Goal: Task Accomplishment & Management: Manage account settings

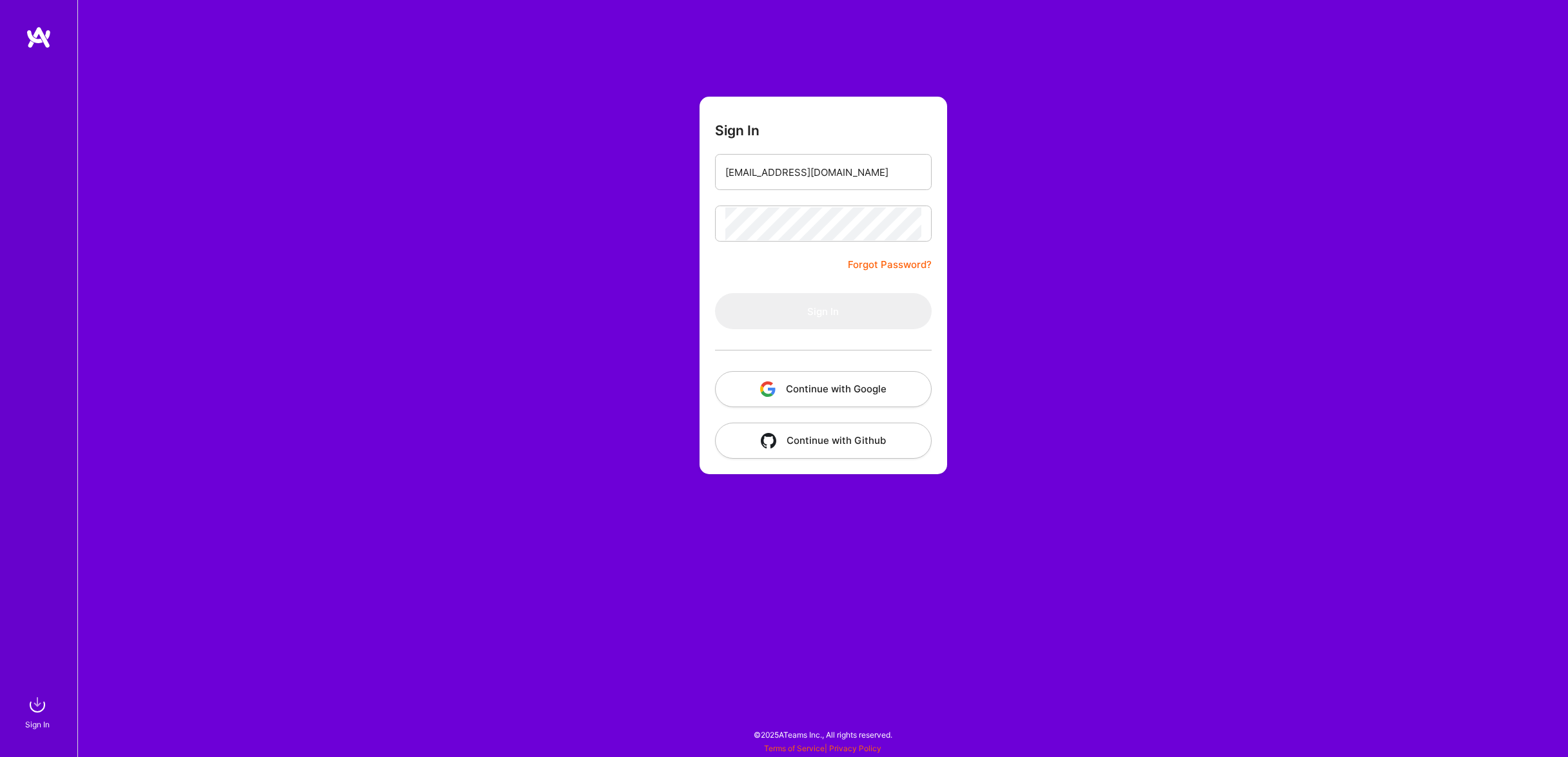
click at [46, 452] on div at bounding box center [39, 359] width 78 height 667
drag, startPoint x: 918, startPoint y: 163, endPoint x: 486, endPoint y: 186, distance: 432.6
click at [725, 186] on input "[EMAIL_ADDRESS][DOMAIN_NAME]" at bounding box center [823, 173] width 196 height 33
type input "[EMAIL_ADDRESS][DOMAIN_NAME]"
click at [869, 292] on form "Sign In [EMAIL_ADDRESS][DOMAIN_NAME] Forgot Password? Sign In Continue with Goo…" at bounding box center [823, 285] width 247 height 378
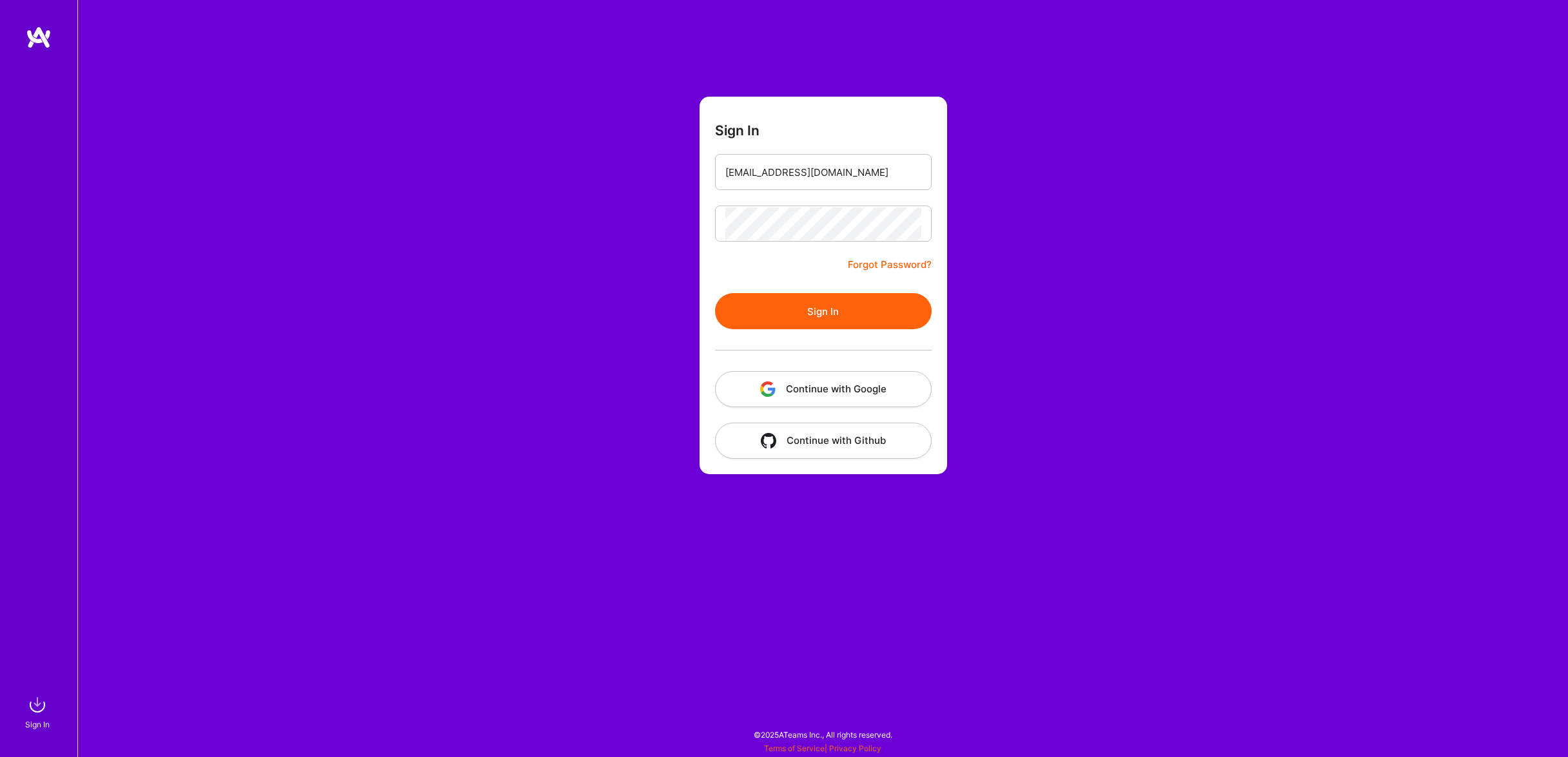
click at [862, 306] on button "Sign In" at bounding box center [823, 311] width 217 height 36
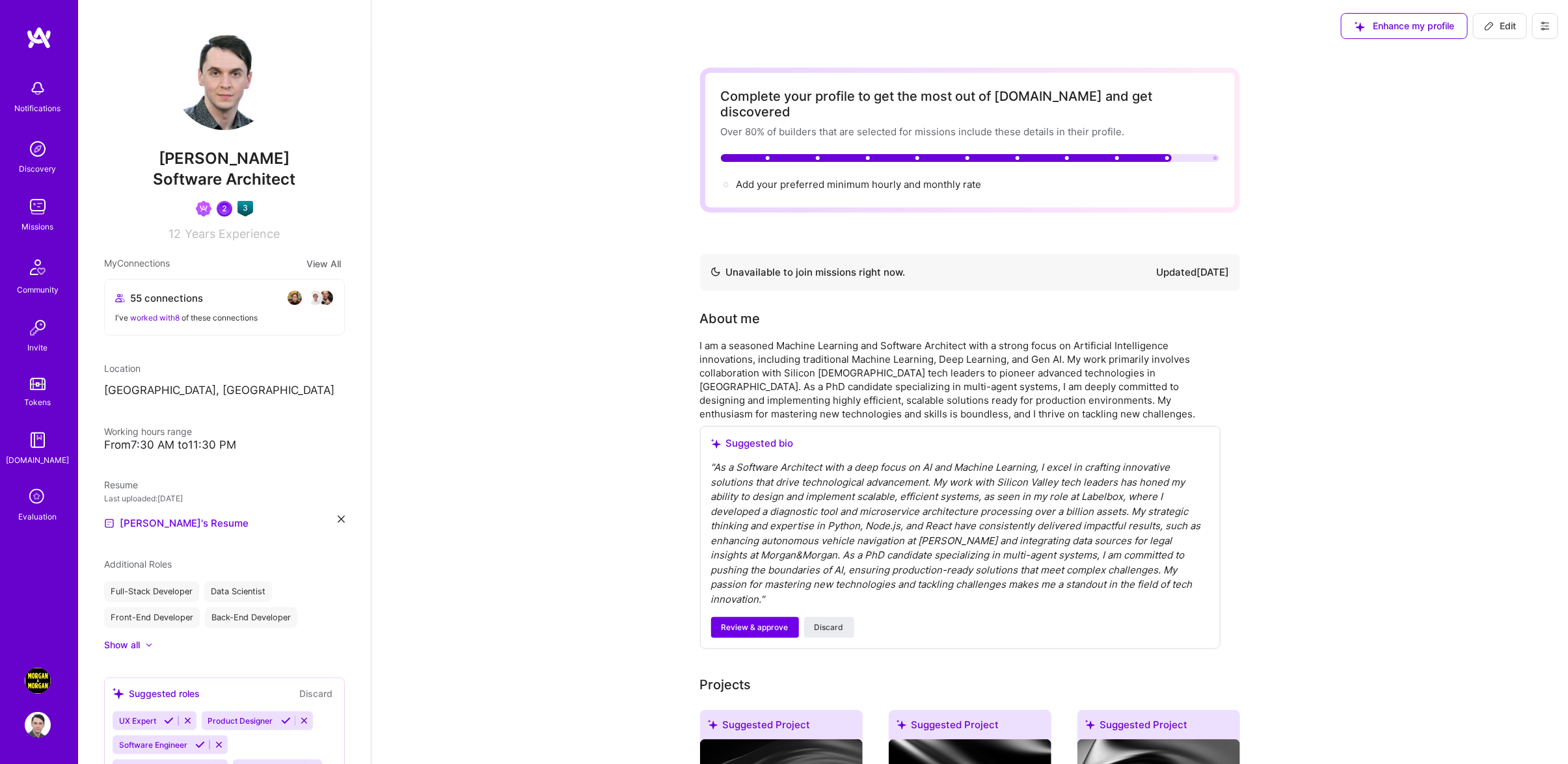
click at [33, 679] on img at bounding box center [38, 681] width 26 height 26
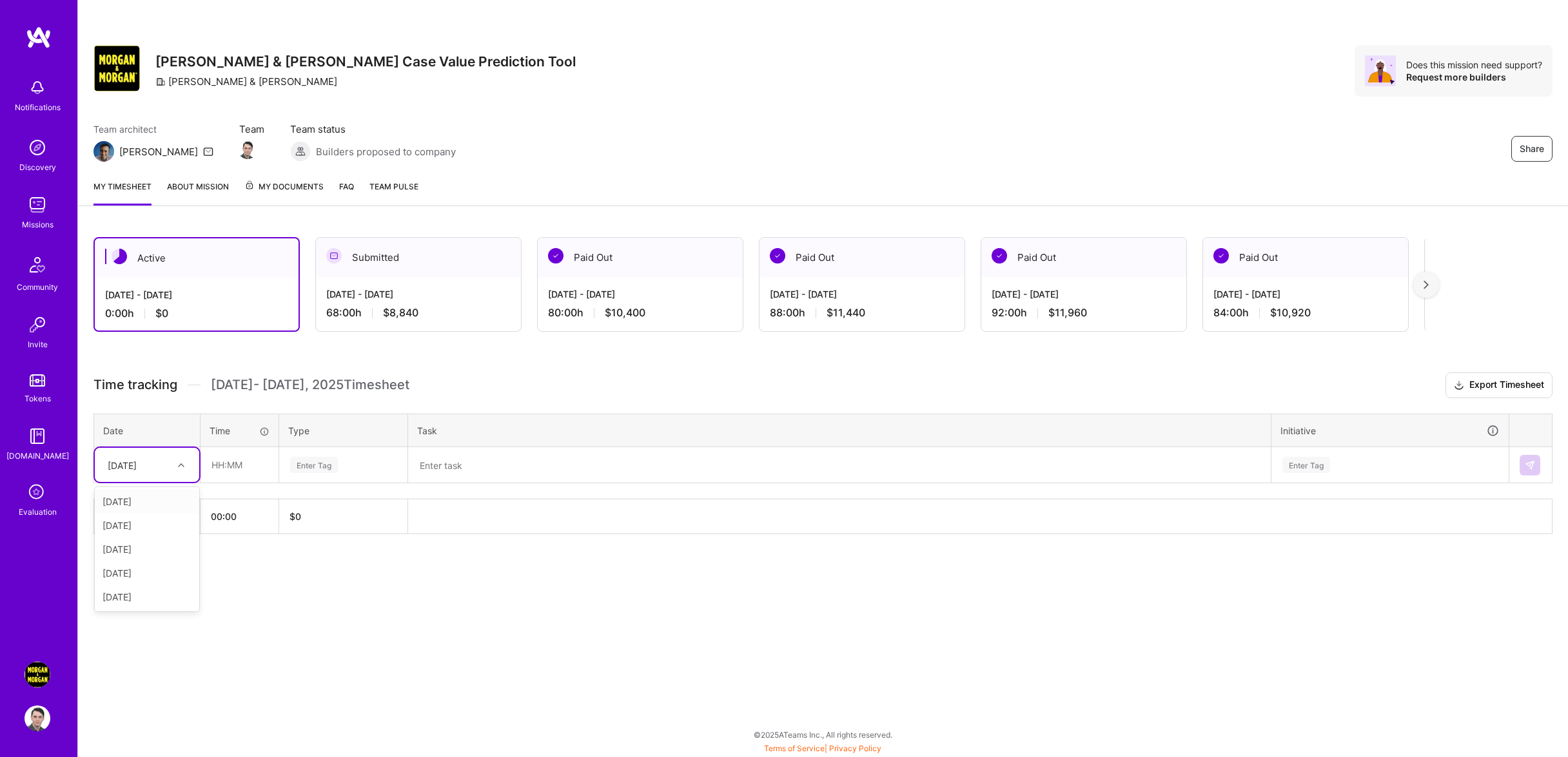
click at [170, 475] on div "[DATE]" at bounding box center [137, 464] width 71 height 21
click at [157, 585] on div "[DATE]" at bounding box center [147, 573] width 104 height 24
click at [255, 482] on input "text" at bounding box center [239, 464] width 77 height 34
type input "08:00"
click at [332, 475] on div "Enter Tag" at bounding box center [314, 465] width 48 height 20
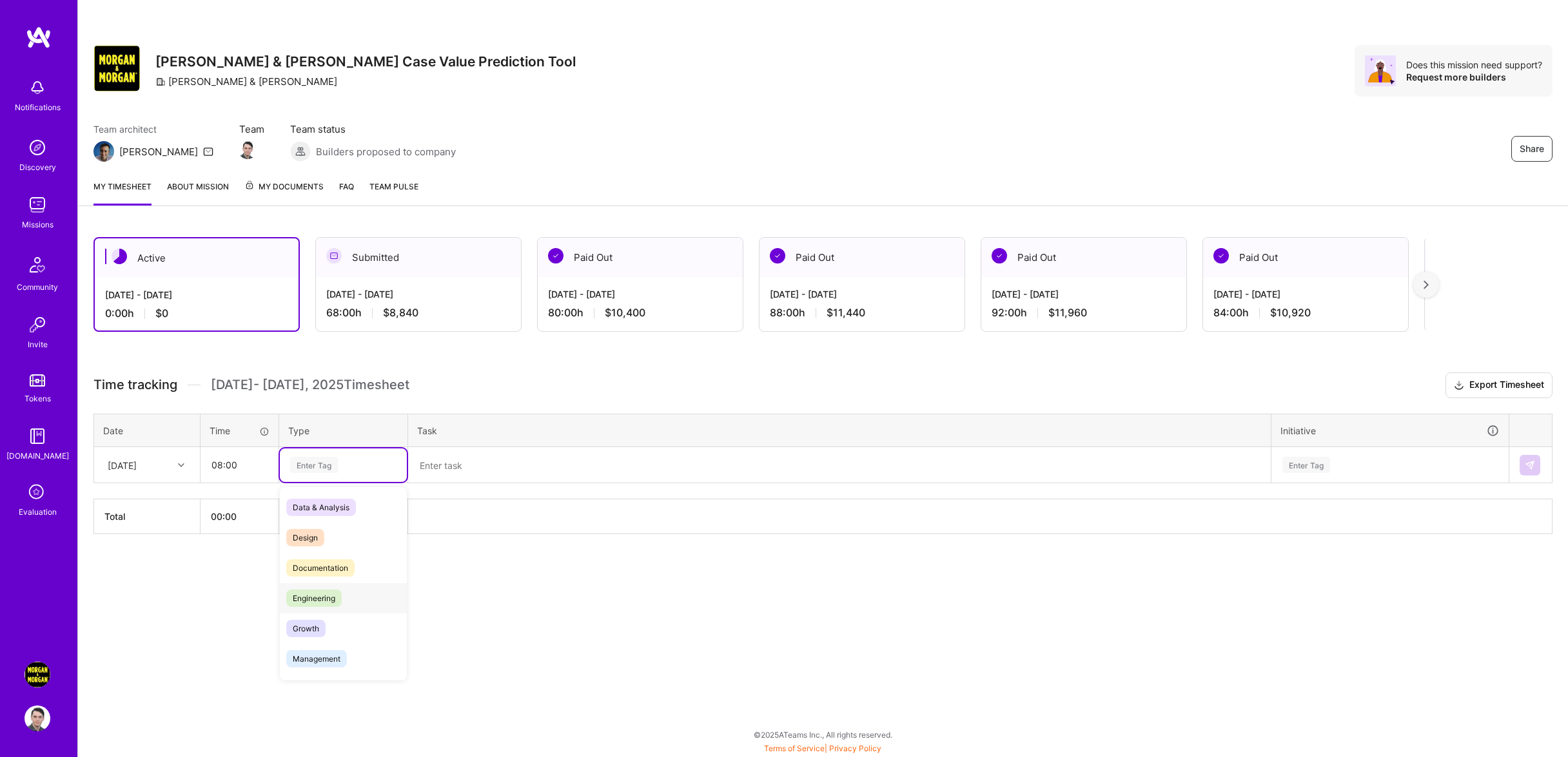
click at [349, 603] on div "Engineering" at bounding box center [344, 598] width 127 height 30
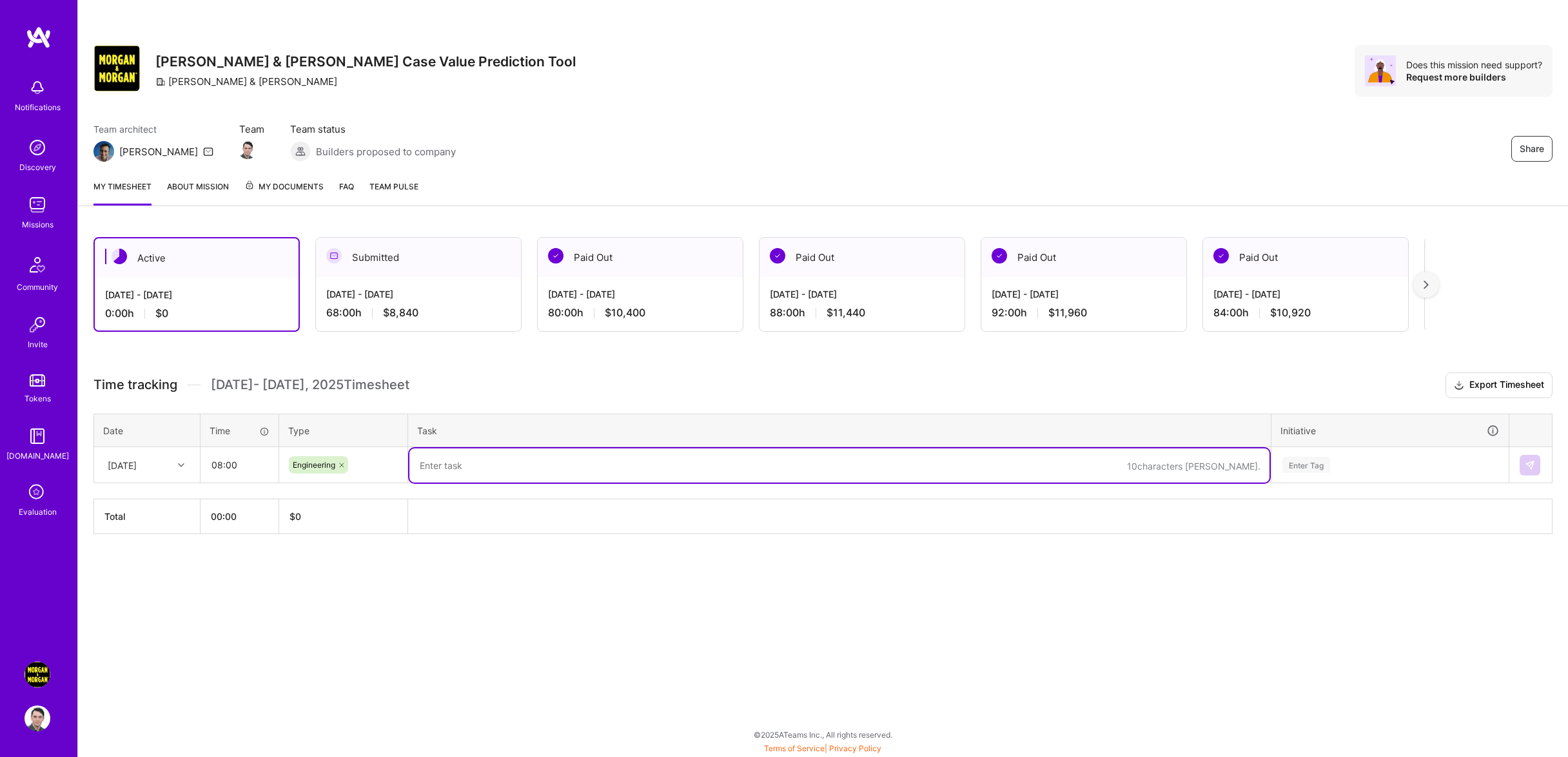
click at [464, 483] on textarea at bounding box center [838, 465] width 860 height 34
type textarea "Meetings (case worth, search), updated mapping logic"
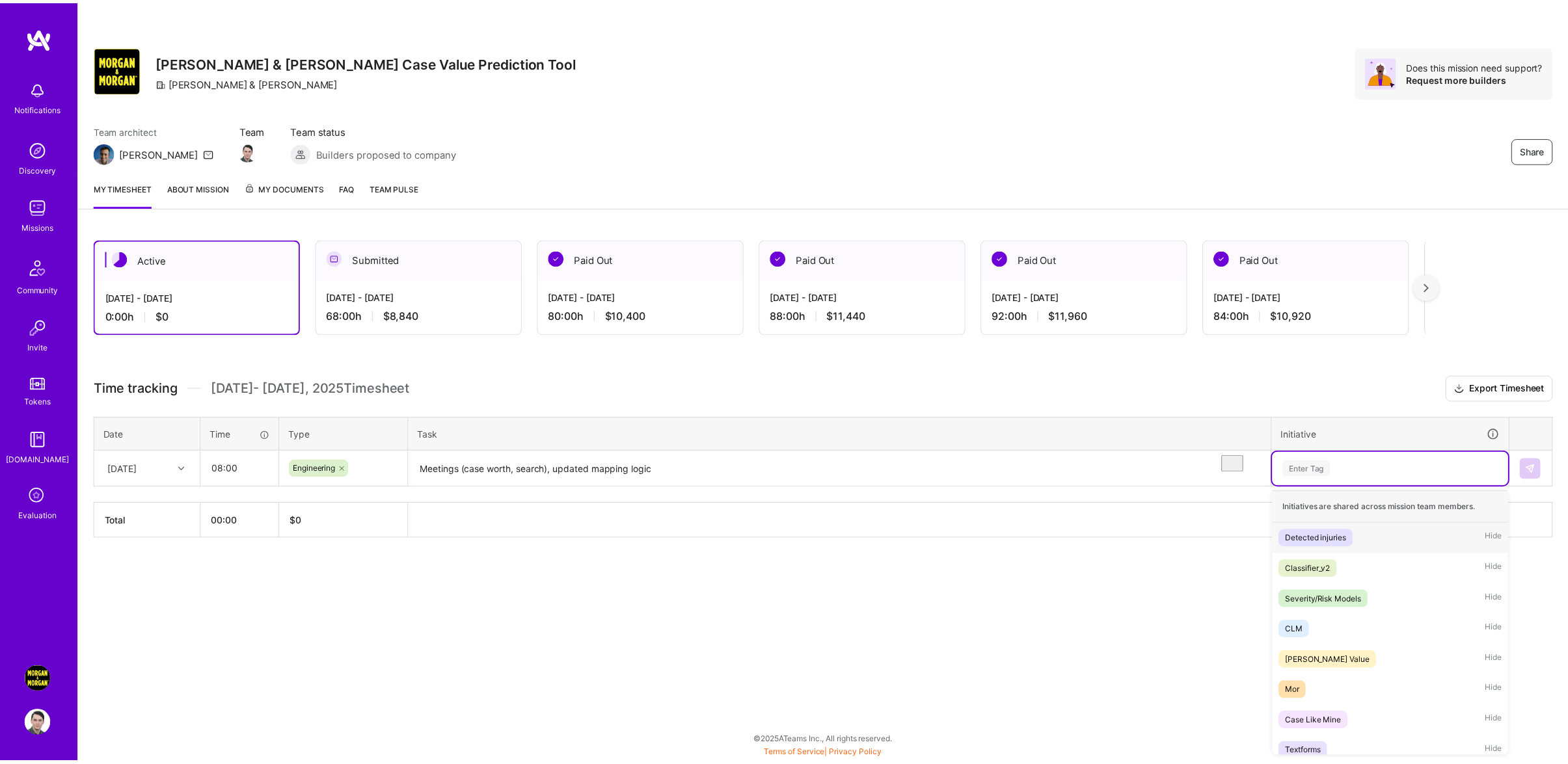
scroll to position [6, 0]
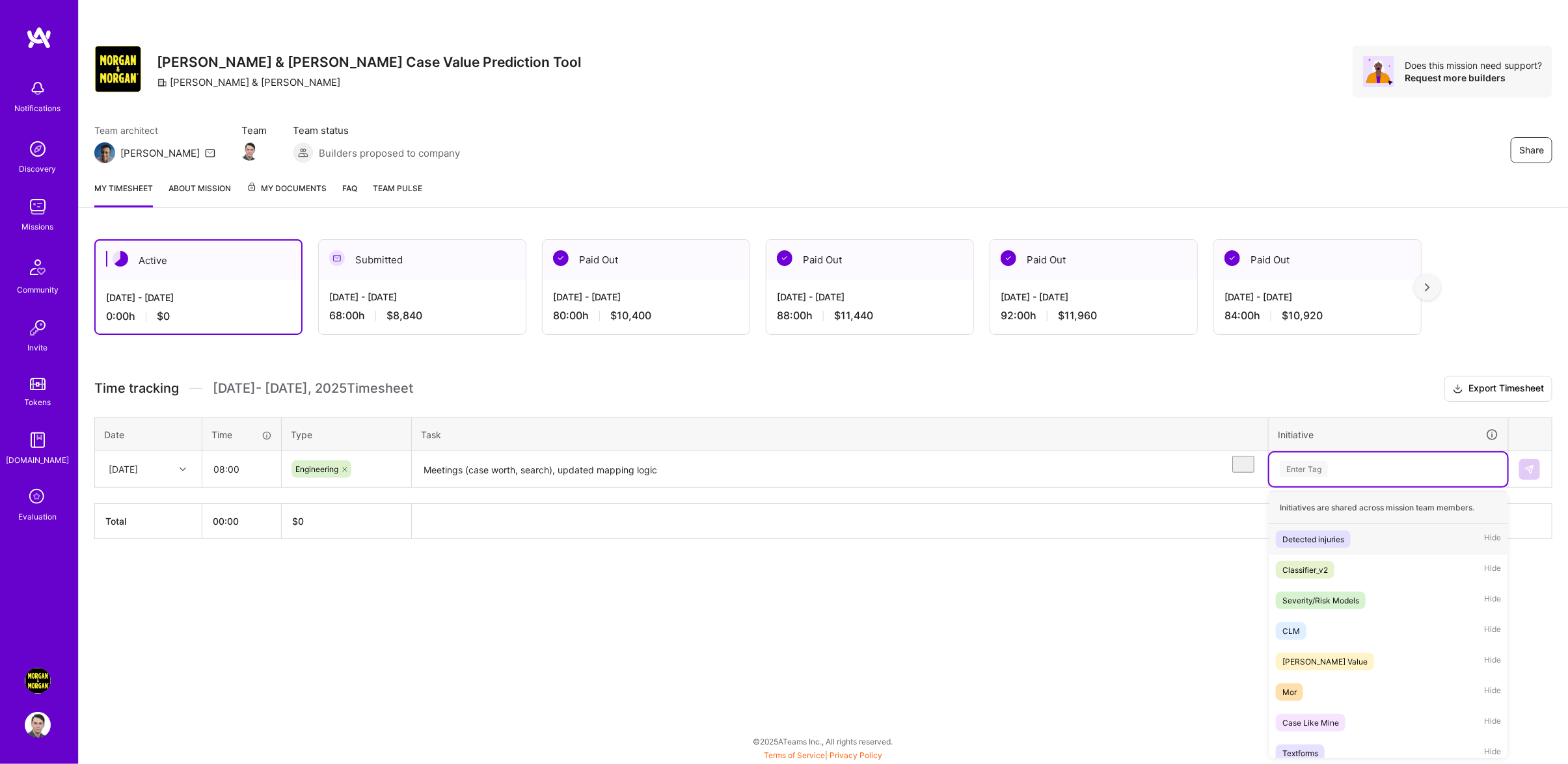
click at [1352, 486] on div "Enter Tag" at bounding box center [1388, 470] width 238 height 34
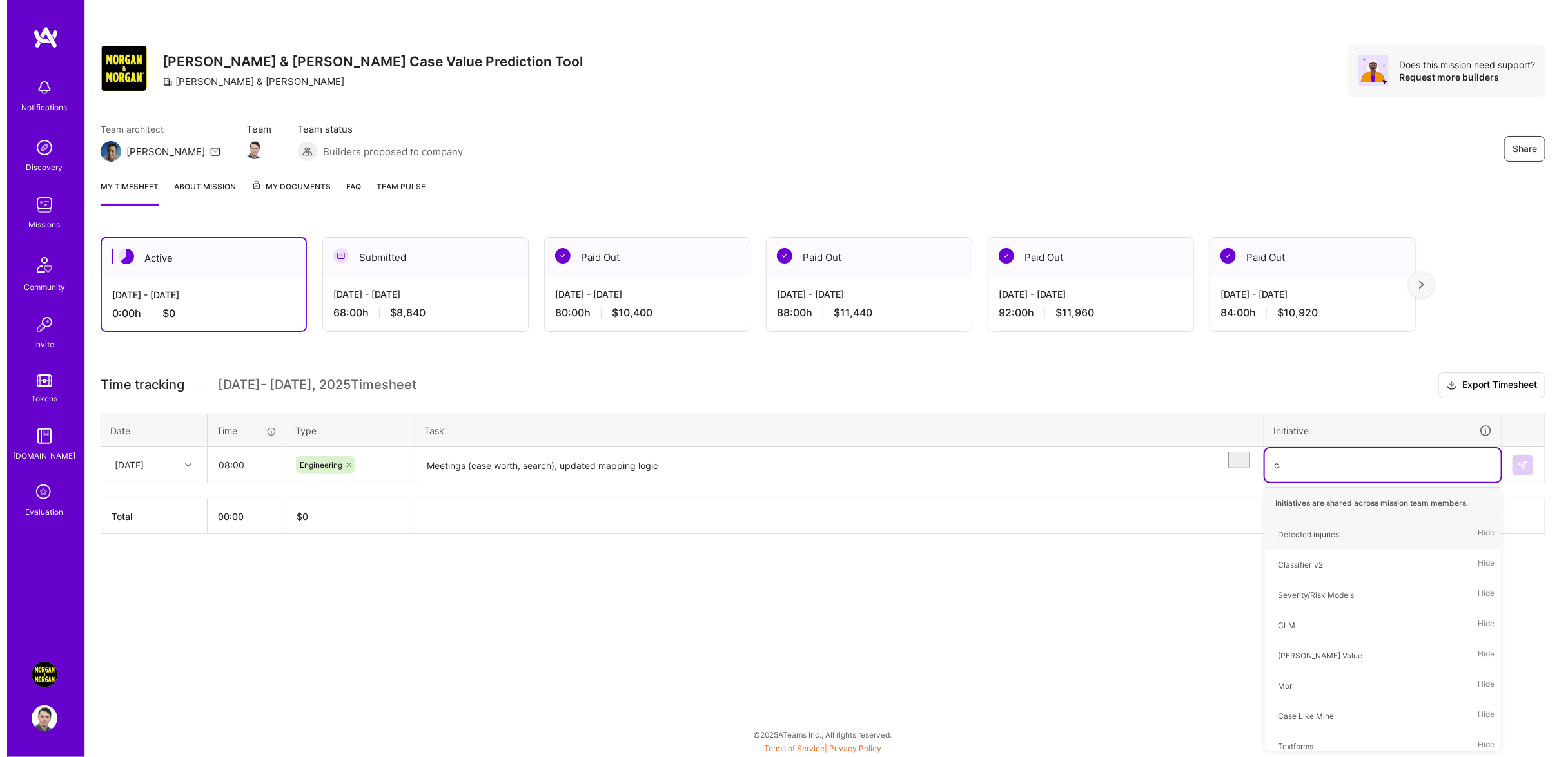
scroll to position [0, 0]
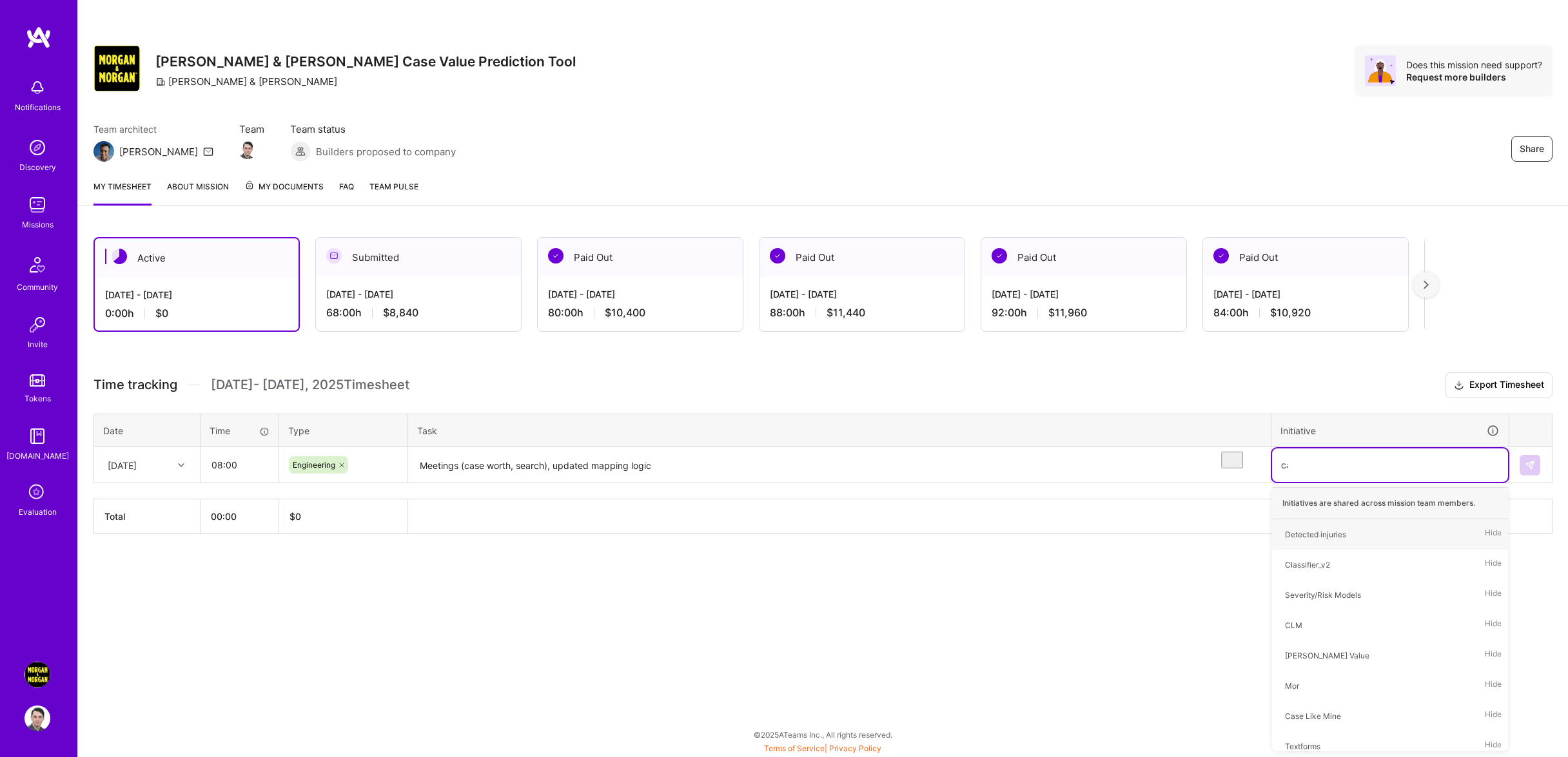
type input "case"
click at [1337, 570] on div "Case Worth Hide" at bounding box center [1389, 564] width 235 height 30
type input "morg"
click at [1357, 573] on div "[PERSON_NAME] Docs Hide" at bounding box center [1389, 564] width 235 height 30
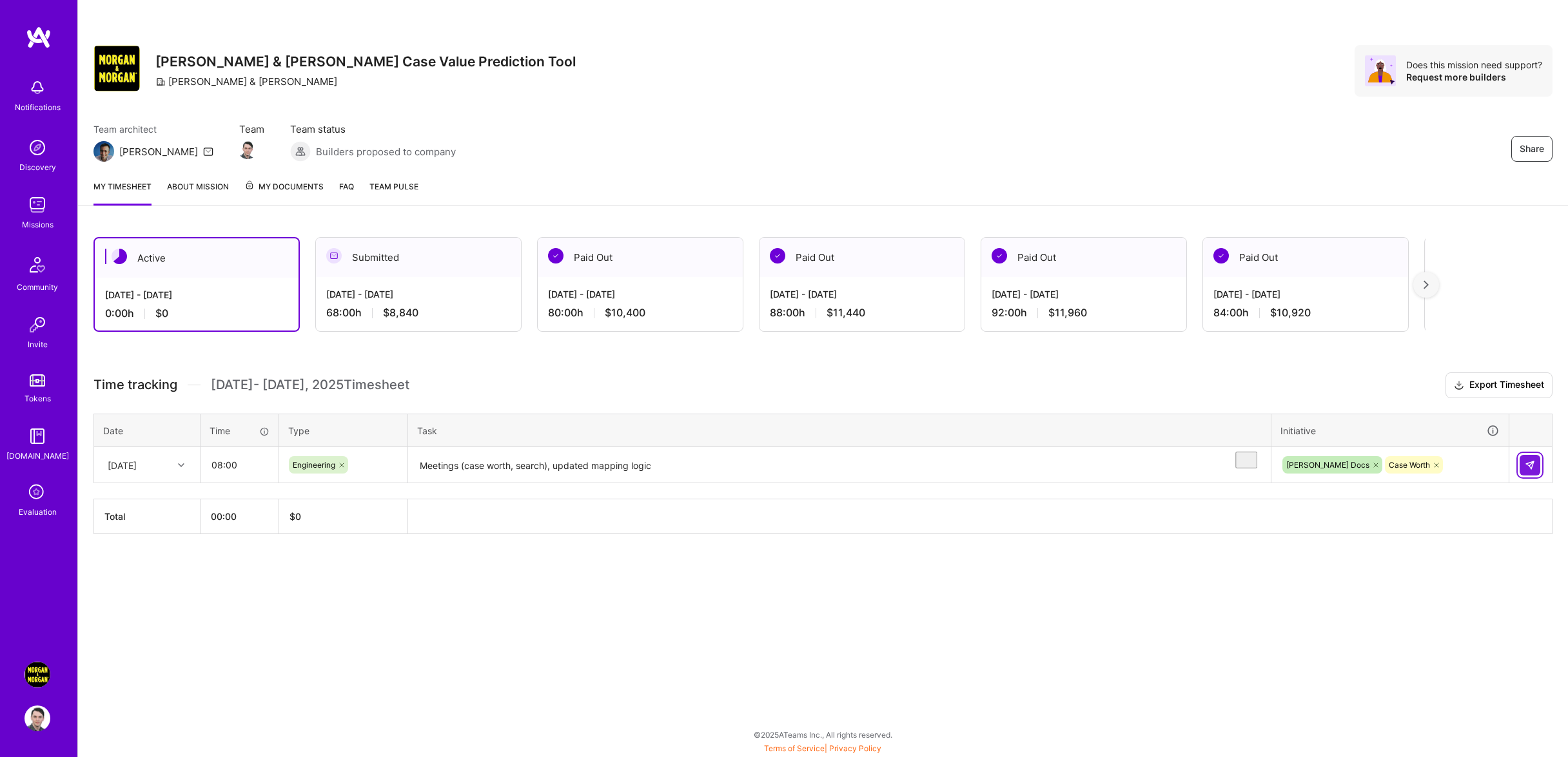
click at [1524, 475] on button at bounding box center [1529, 465] width 20 height 20
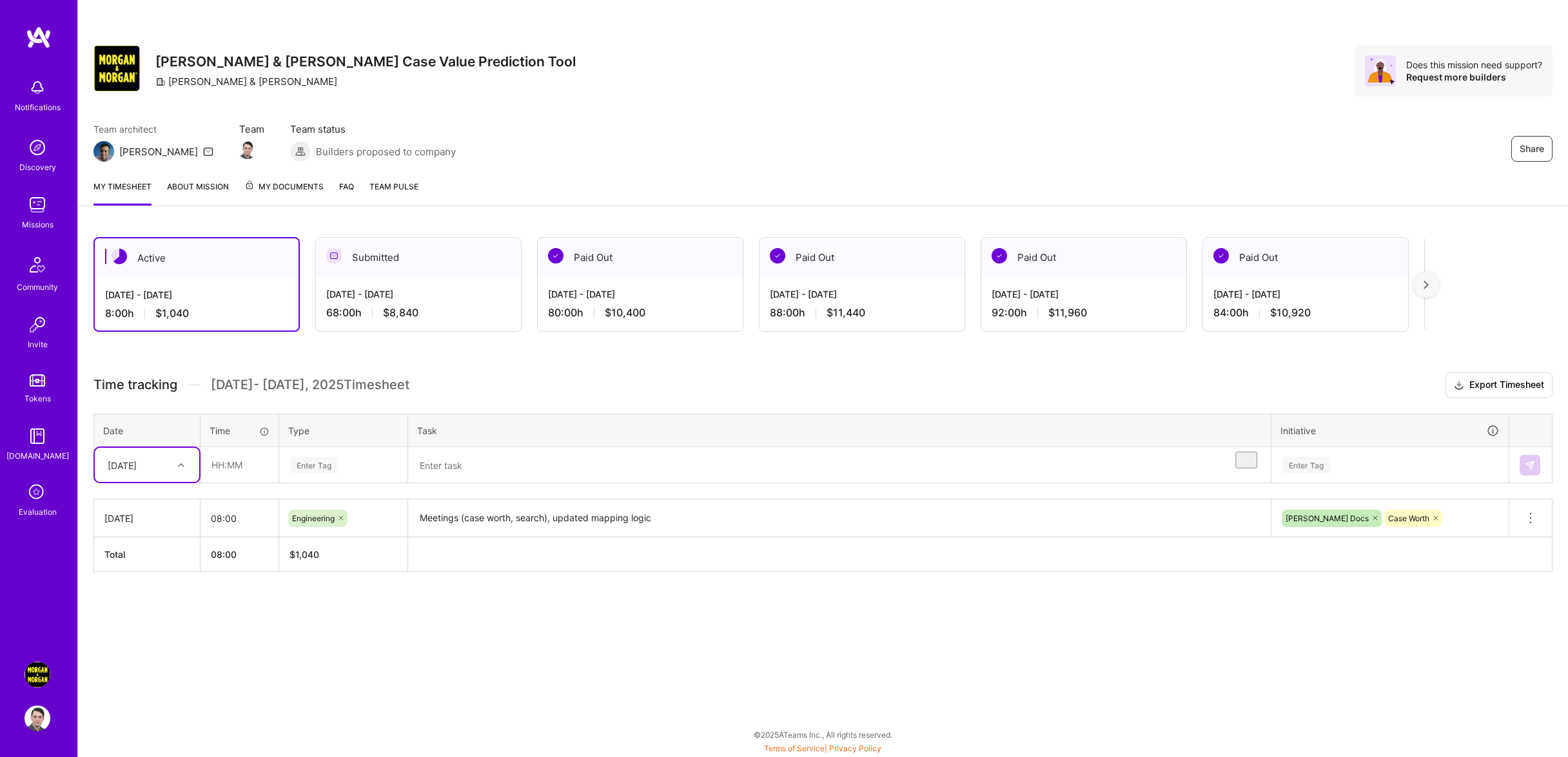
click at [118, 482] on div "[DATE]" at bounding box center [147, 464] width 104 height 34
click at [436, 662] on div "Share [PERSON_NAME] & [PERSON_NAME] Case Value Prediction [PERSON_NAME] & [PERS…" at bounding box center [823, 378] width 1490 height 757
click at [141, 499] on div "Time tracking [DATE] - [DATE] Timesheet Export Timesheet Date Time Type Task In…" at bounding box center [823, 472] width 1459 height 199
click at [139, 482] on div "[DATE]" at bounding box center [147, 464] width 104 height 34
click at [153, 561] on div "[DATE]" at bounding box center [147, 549] width 104 height 24
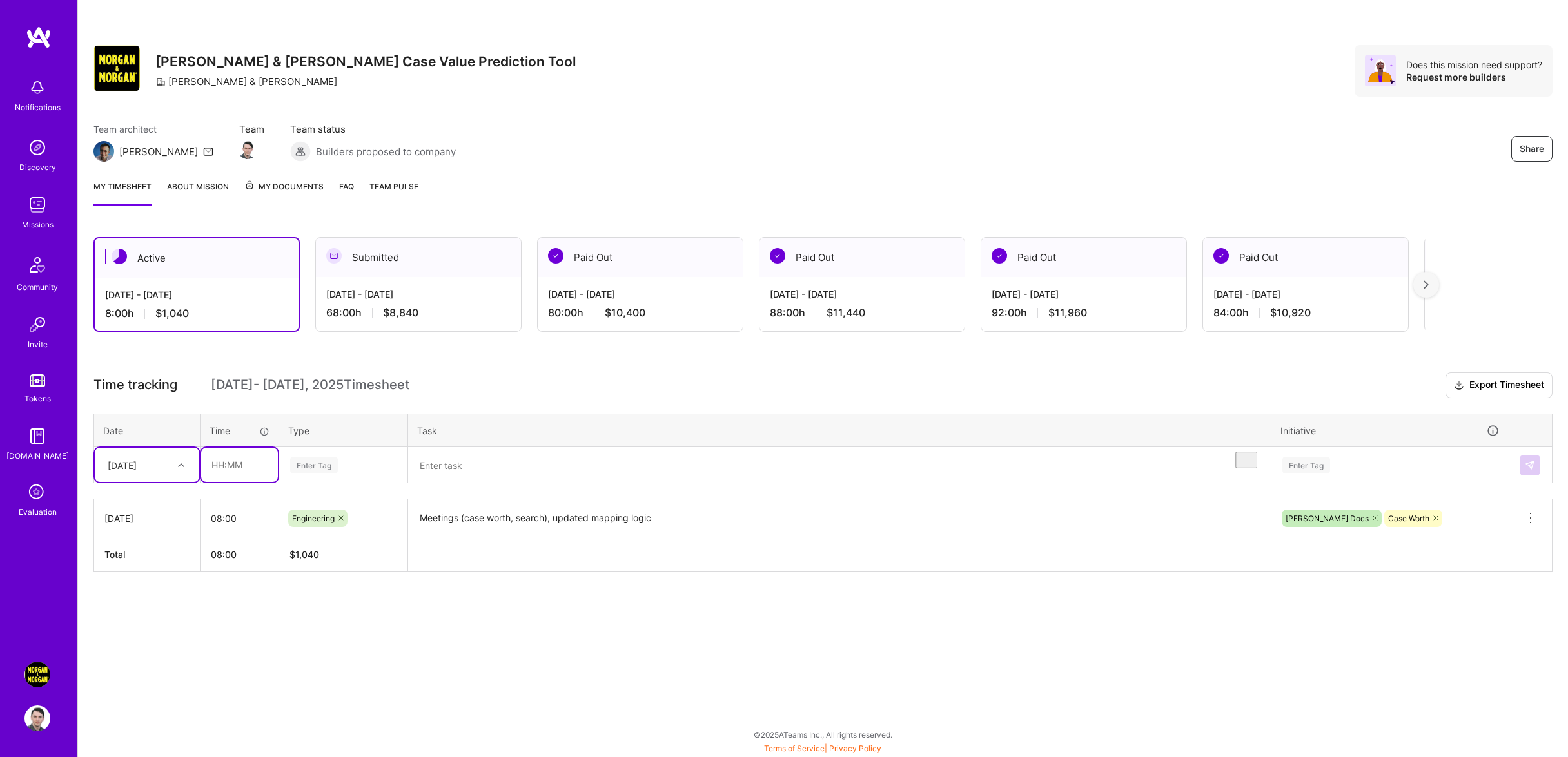
click at [232, 482] on input "text" at bounding box center [239, 464] width 77 height 34
type input "08:00"
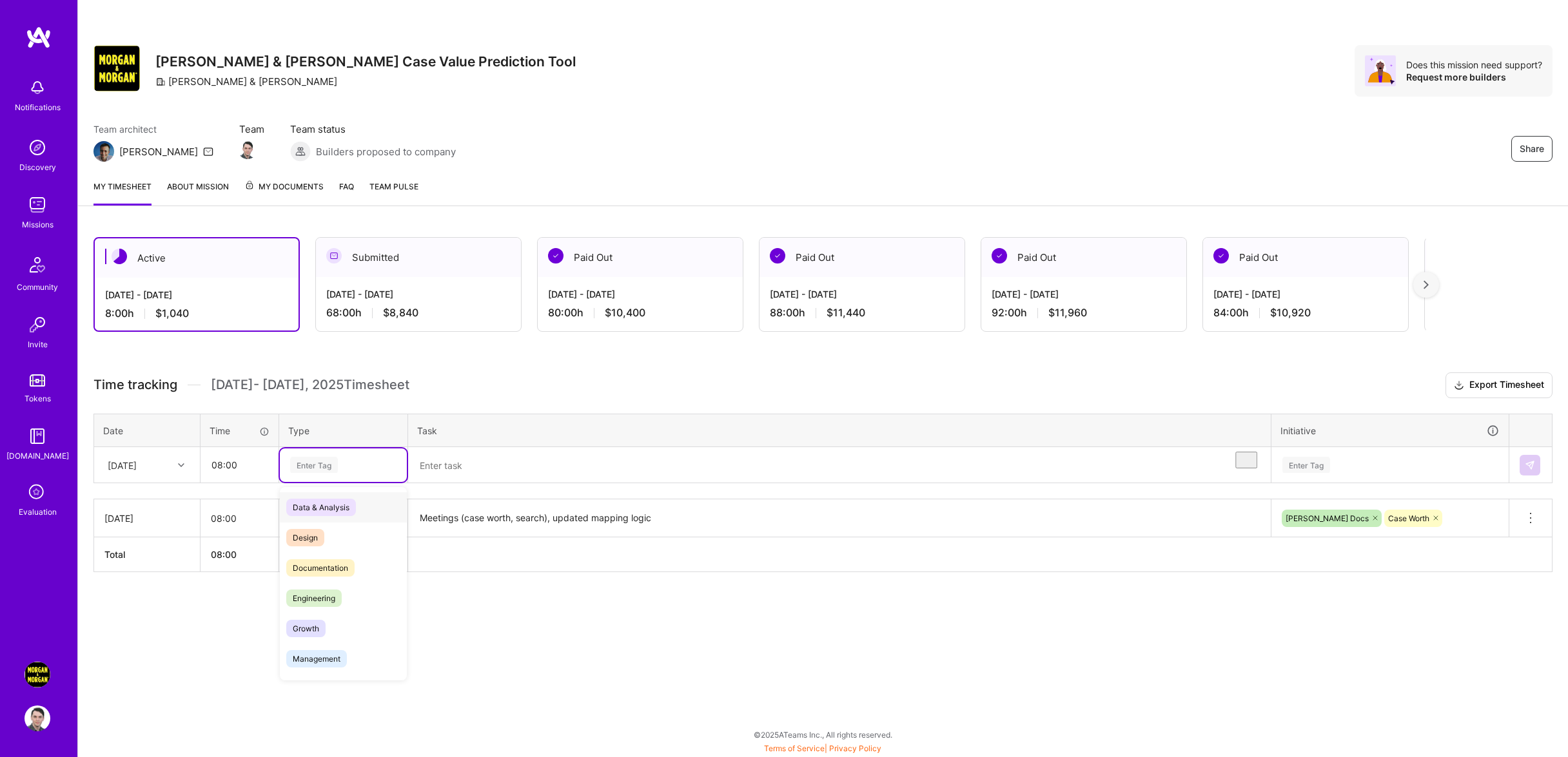
click at [341, 473] on div "Enter Tag" at bounding box center [344, 464] width 109 height 16
click at [341, 609] on div "Engineering" at bounding box center [344, 598] width 127 height 30
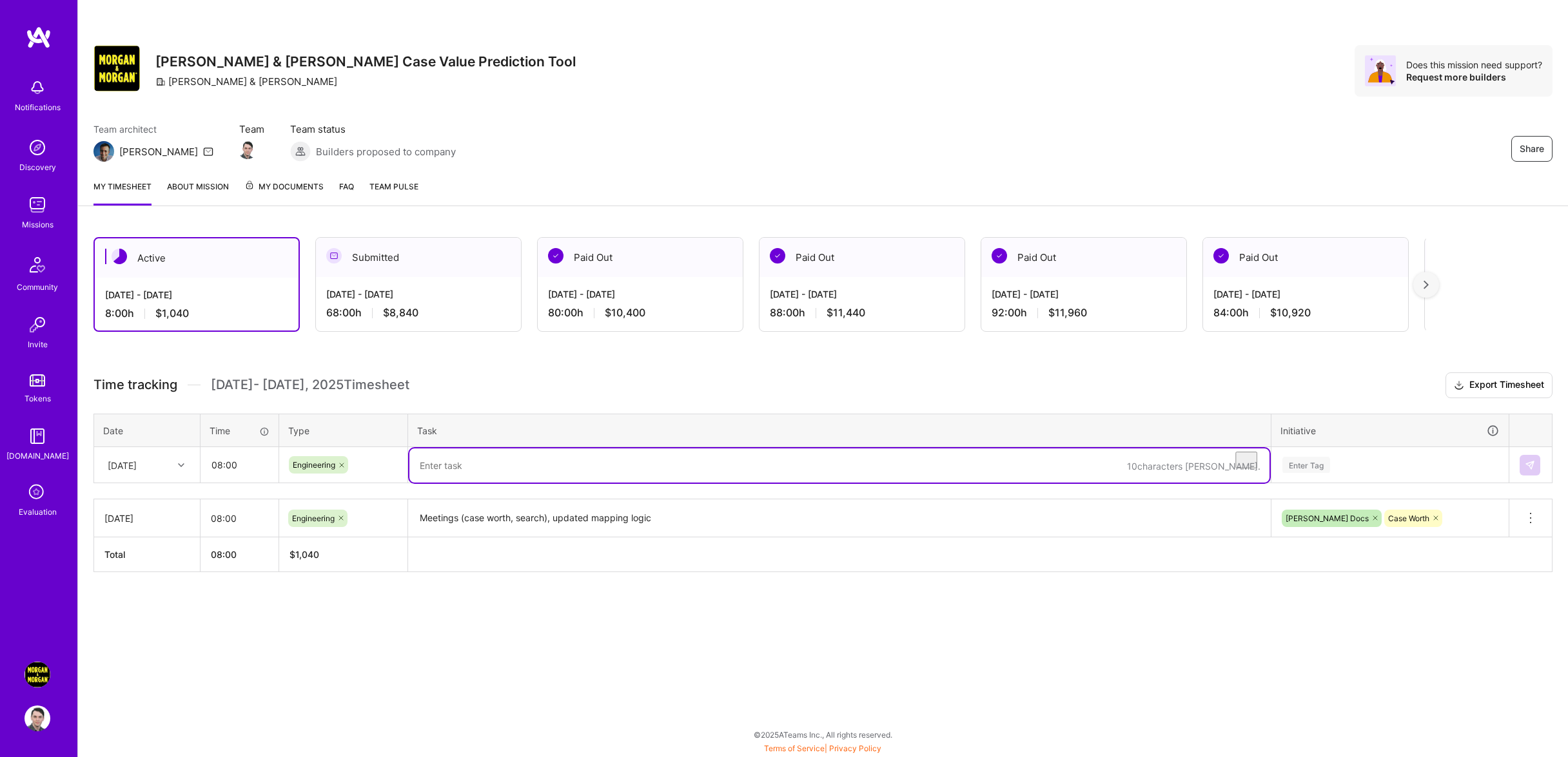
click at [462, 465] on textarea "To enrich screen reader interactions, please activate Accessibility in Grammarl…" at bounding box center [838, 465] width 860 height 34
type textarea "Med chrono reviews, executing med reviews, adding LLM as judge"
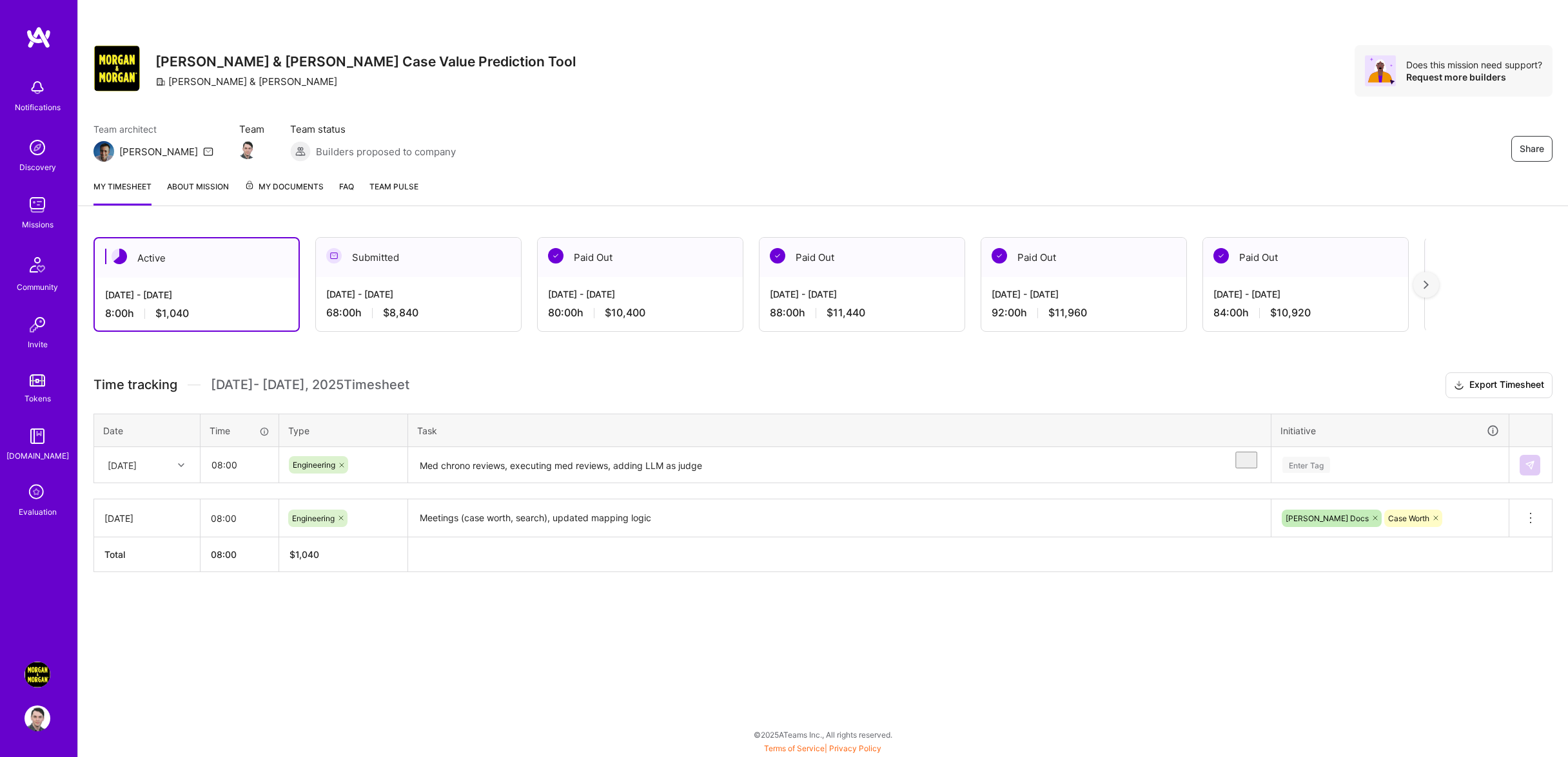
click at [1345, 499] on div "Time tracking [DATE] - [DATE] Timesheet Export Timesheet Date Time Type Task In…" at bounding box center [823, 472] width 1459 height 199
click at [1343, 494] on div "Time tracking [DATE] - [DATE] Timesheet Export Timesheet Date Time Type Task In…" at bounding box center [823, 472] width 1459 height 199
click at [1334, 480] on div "Enter Tag" at bounding box center [1389, 465] width 235 height 33
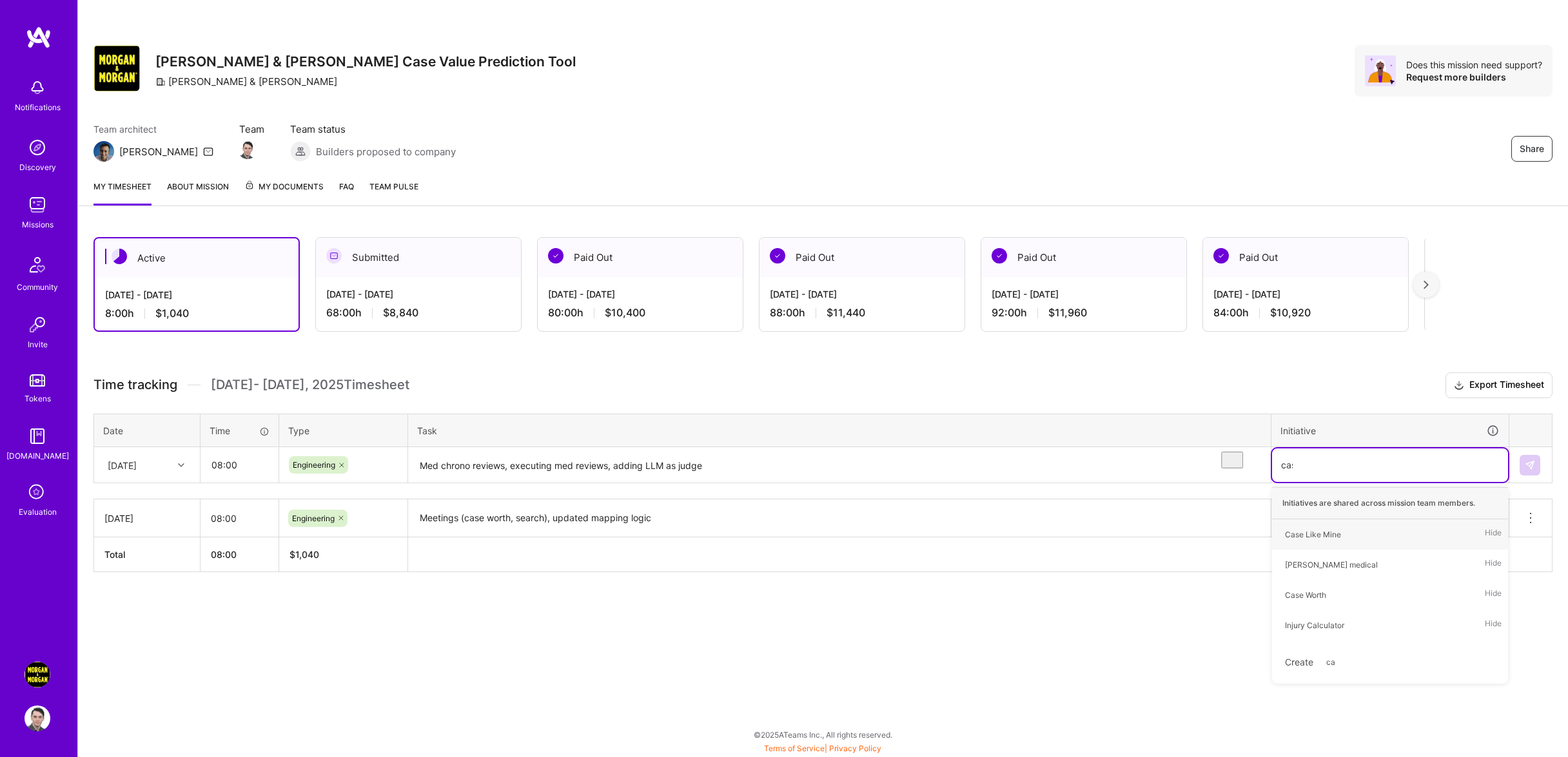
type input "case"
click at [1344, 569] on div "Case Worth Hide" at bounding box center [1389, 564] width 235 height 30
click at [1533, 471] on img at bounding box center [1529, 464] width 10 height 10
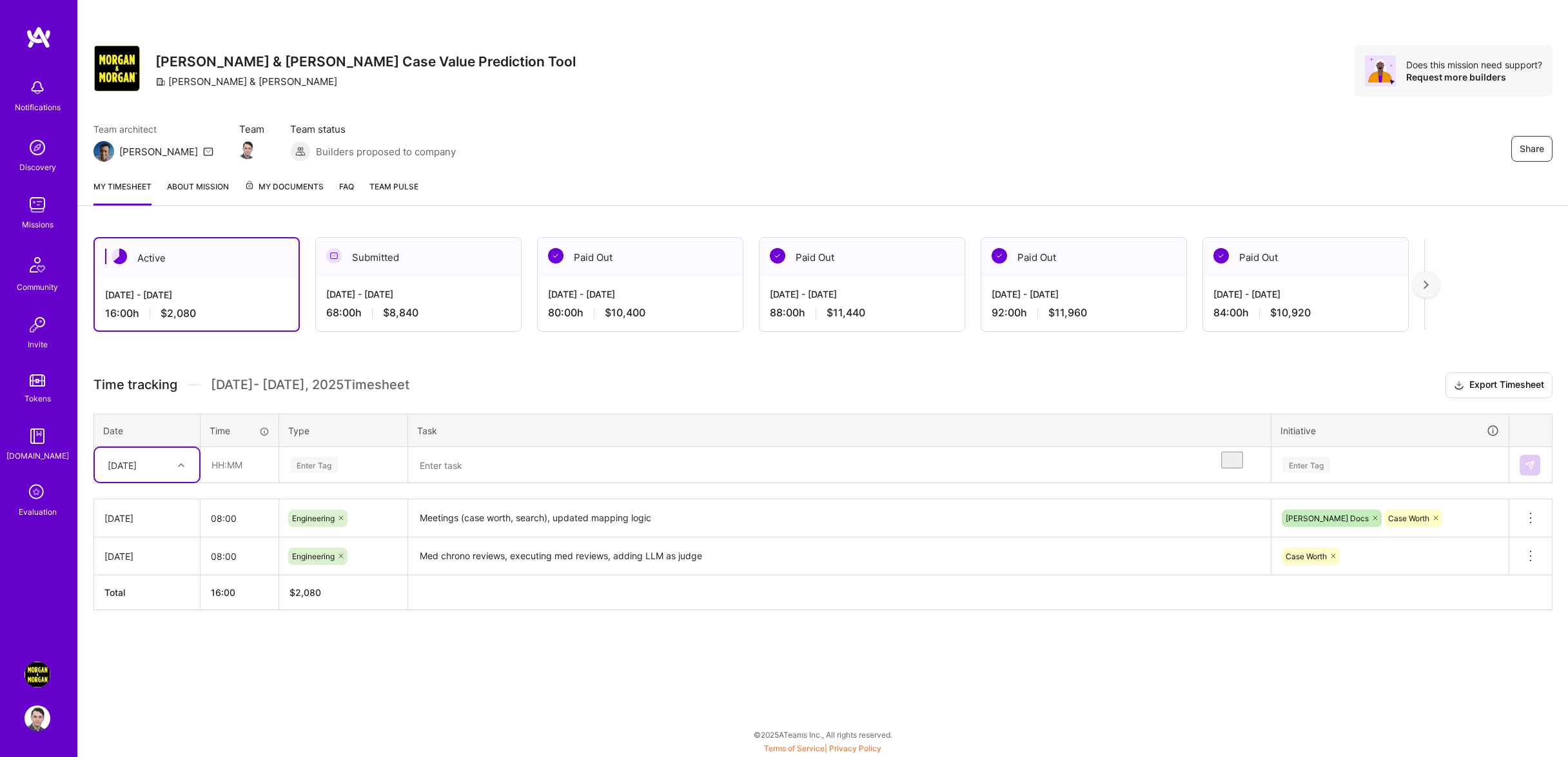
click at [162, 463] on div "[DATE]" at bounding box center [147, 464] width 104 height 34
click at [160, 537] on div "[DATE]" at bounding box center [147, 525] width 104 height 24
click at [225, 479] on input "text" at bounding box center [239, 464] width 77 height 34
type input "08:00"
click at [381, 473] on div "Enter Tag" at bounding box center [344, 464] width 109 height 16
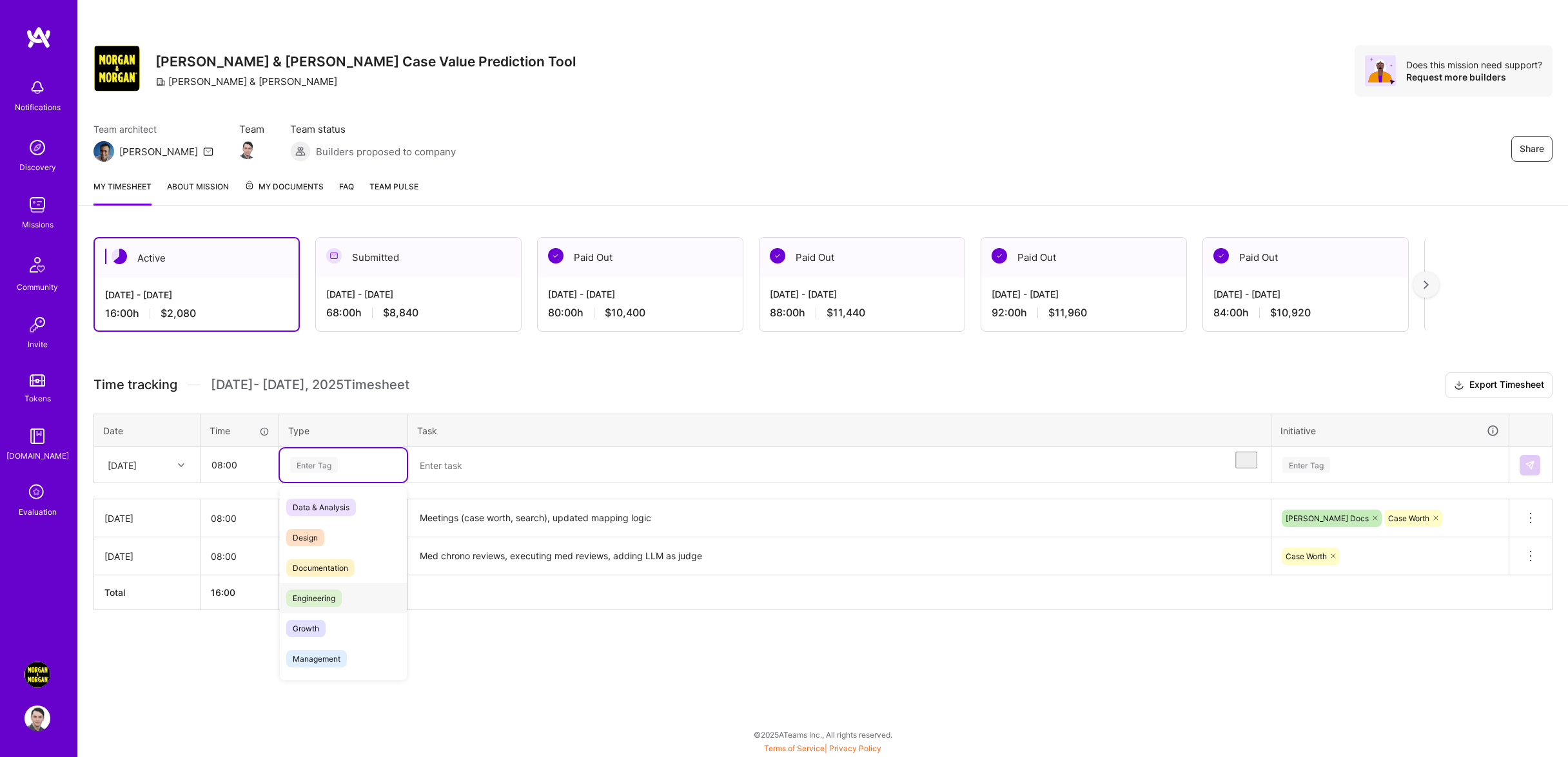
click at [331, 607] on span "Engineering" at bounding box center [314, 598] width 55 height 18
drag, startPoint x: 481, startPoint y: 470, endPoint x: 473, endPoint y: 474, distance: 8.9
click at [473, 474] on textarea "To enrich screen reader interactions, please activate Accessibility in Grammarl…" at bounding box center [838, 465] width 860 height 34
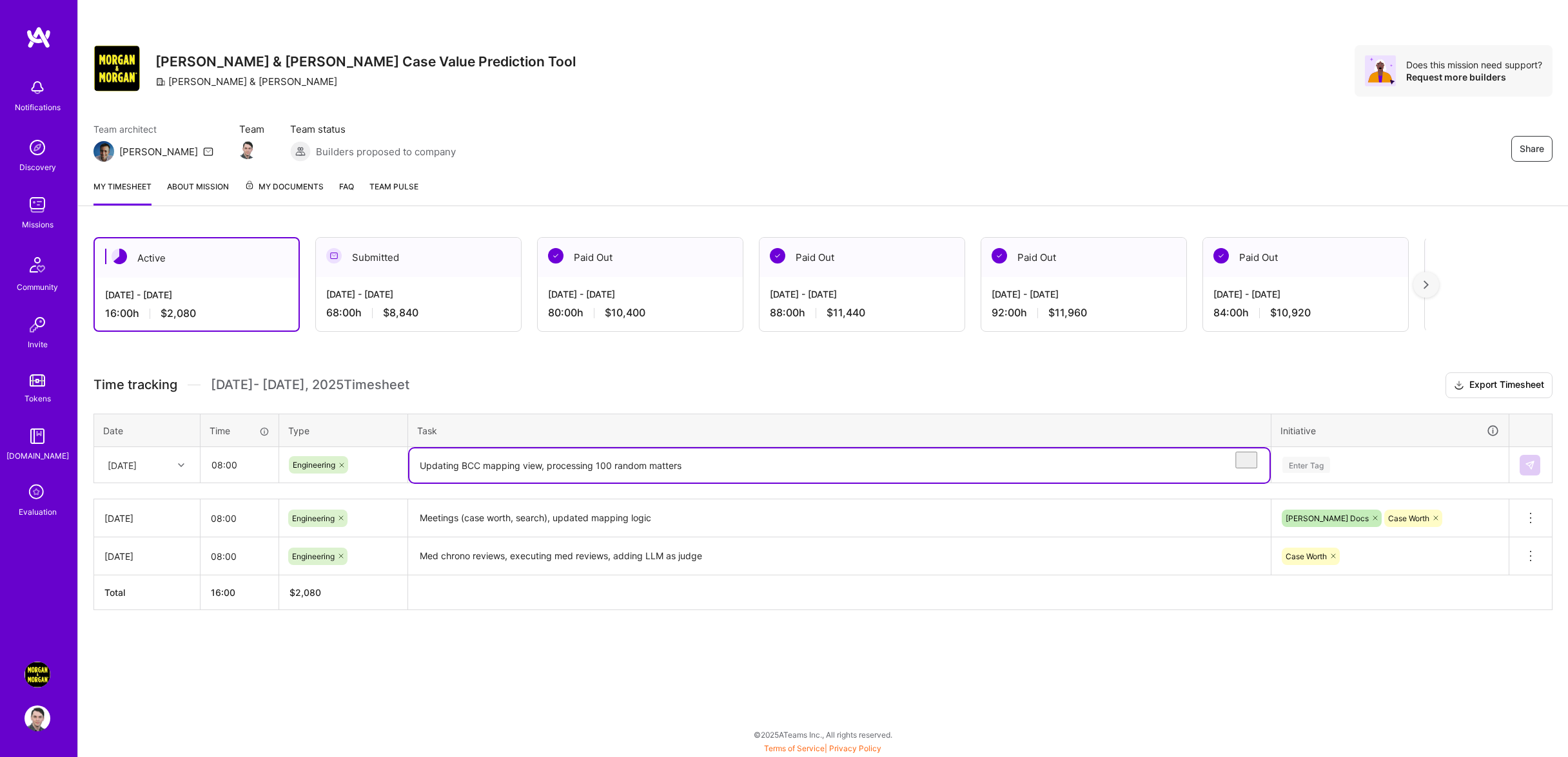
type textarea "Updating BCC mapping view, processing 100 random matters"
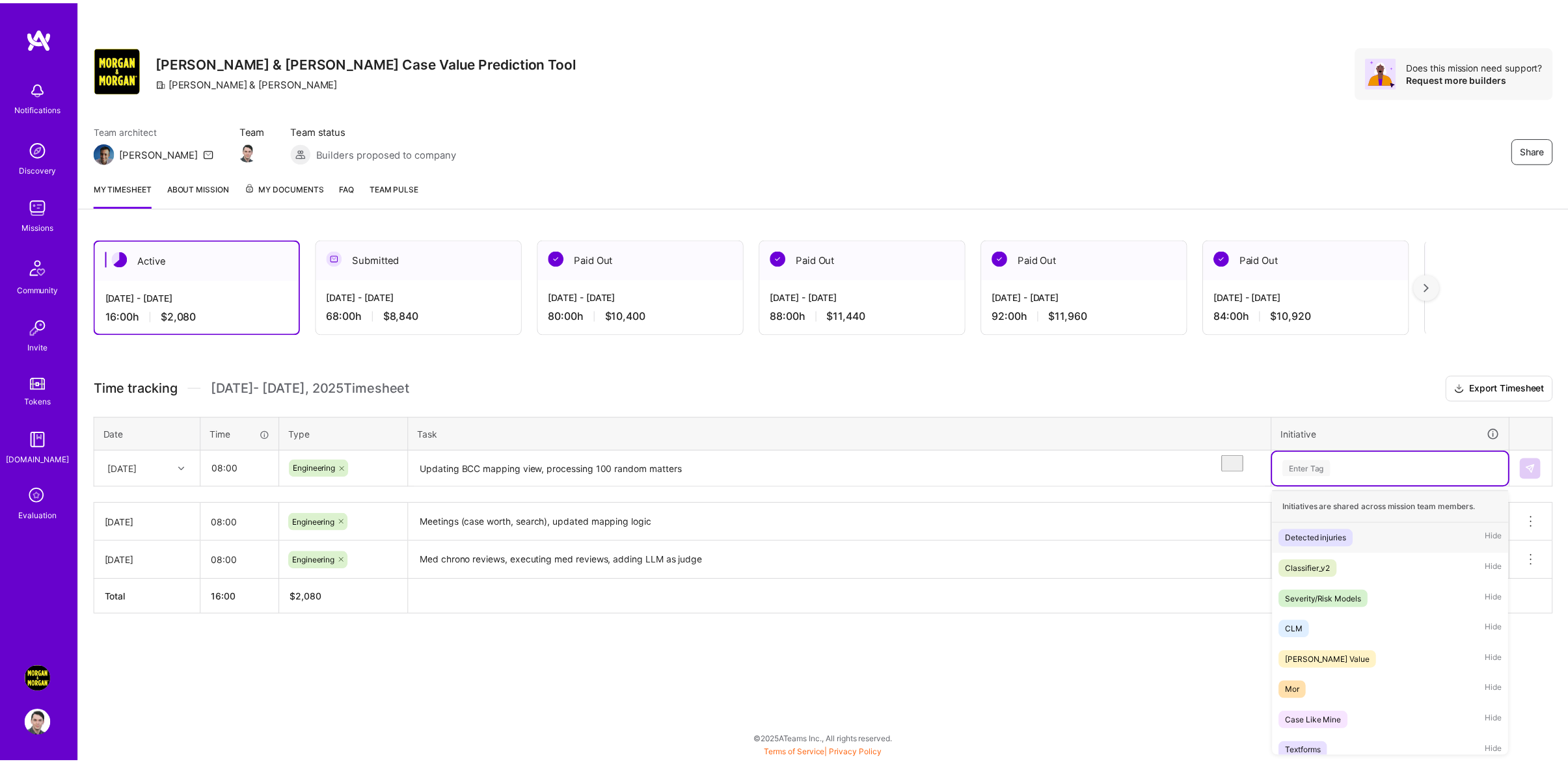
scroll to position [6, 0]
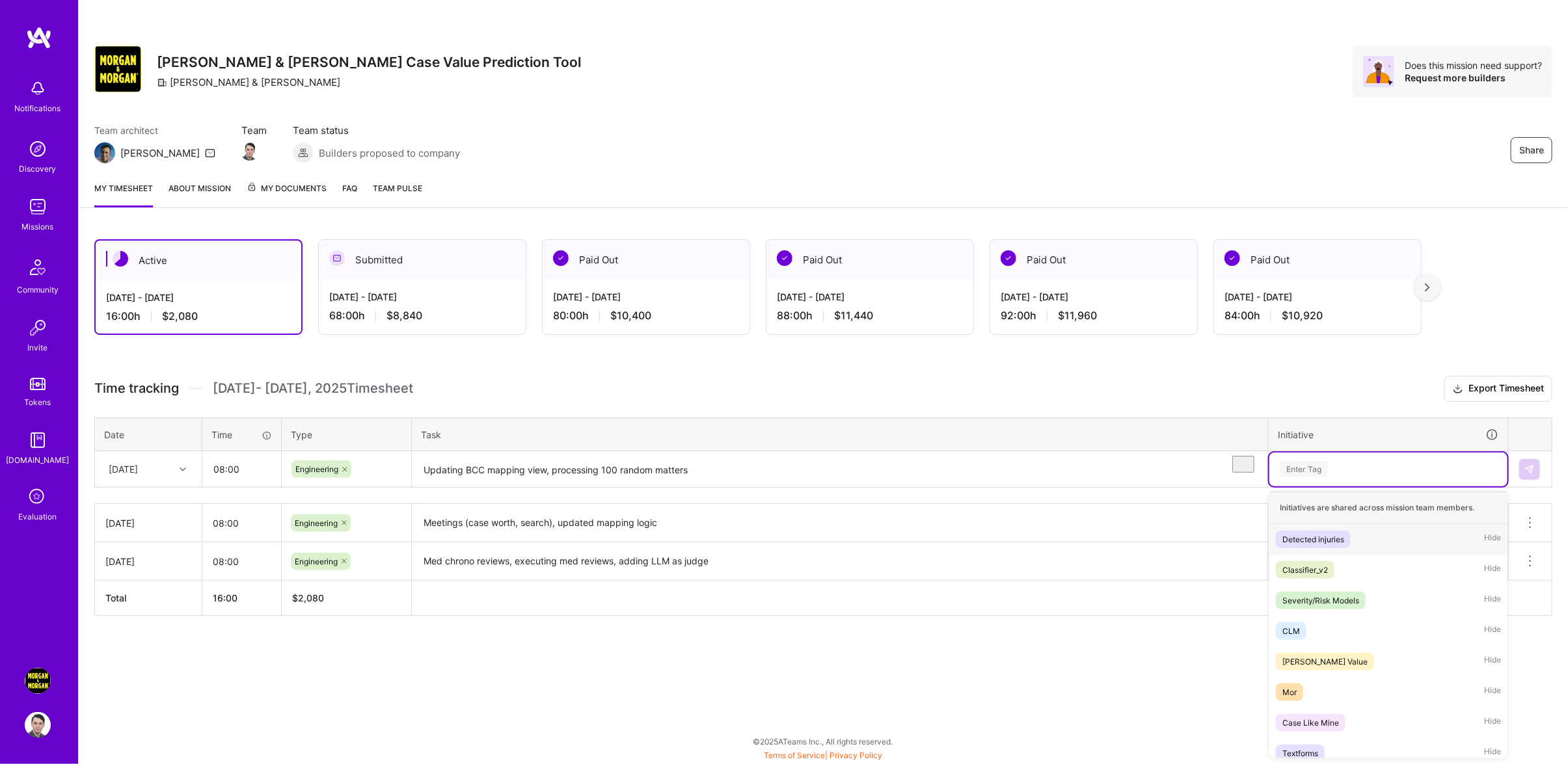
click at [1458, 477] on div "Enter Tag" at bounding box center [1389, 469] width 220 height 16
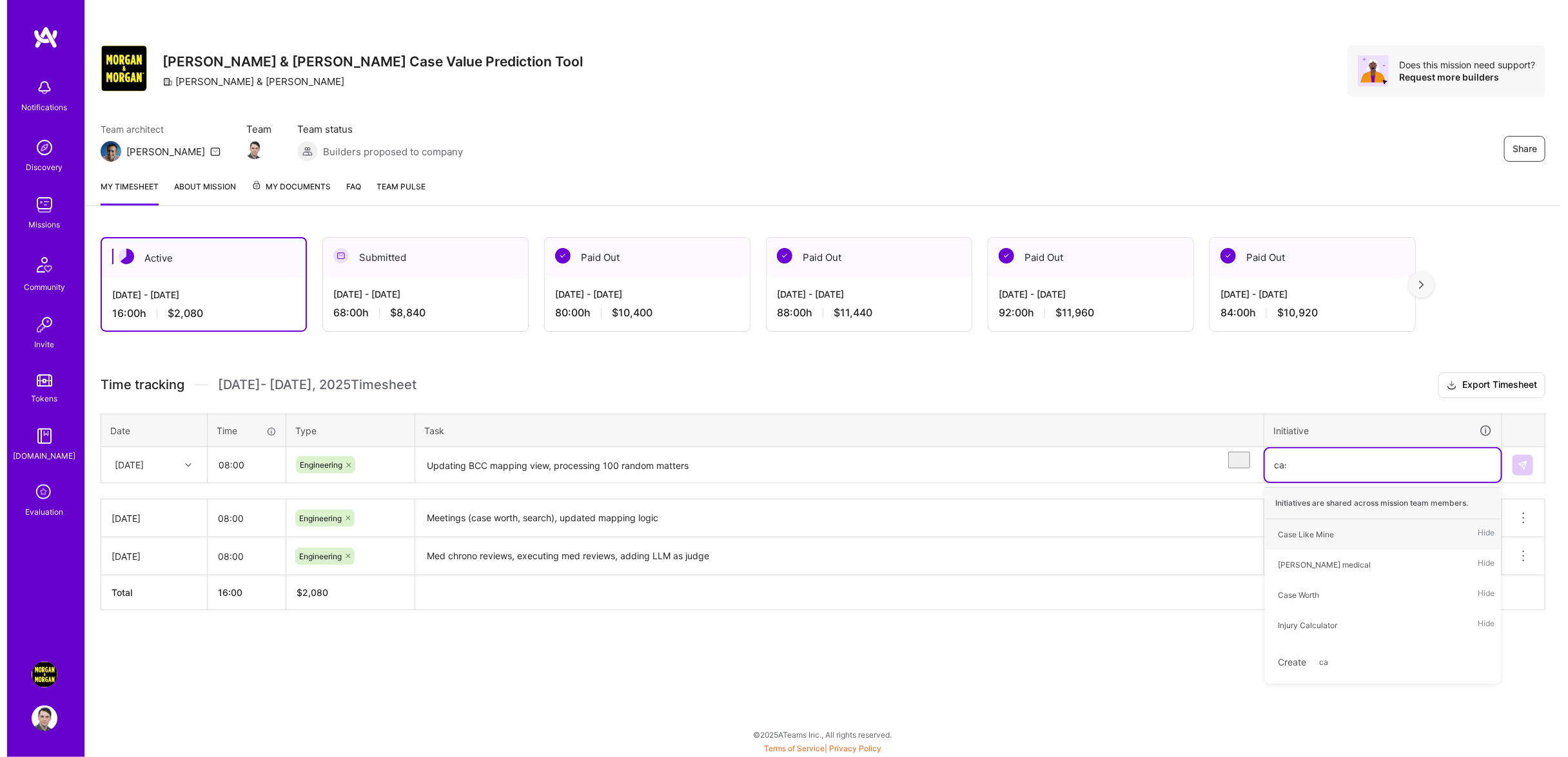
scroll to position [0, 0]
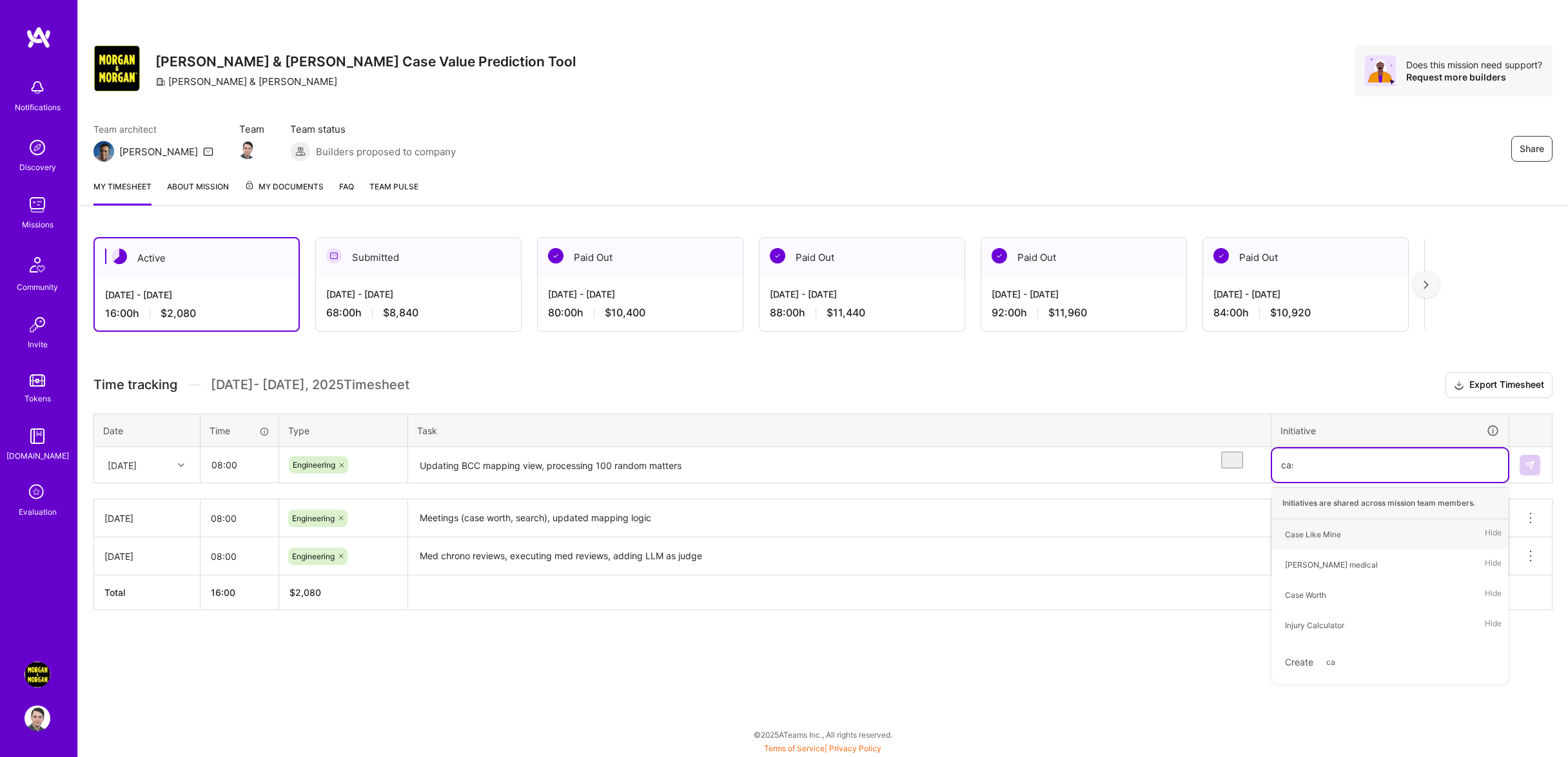
type input "case"
click at [1331, 571] on span "Case Worth" at bounding box center [1305, 564] width 54 height 18
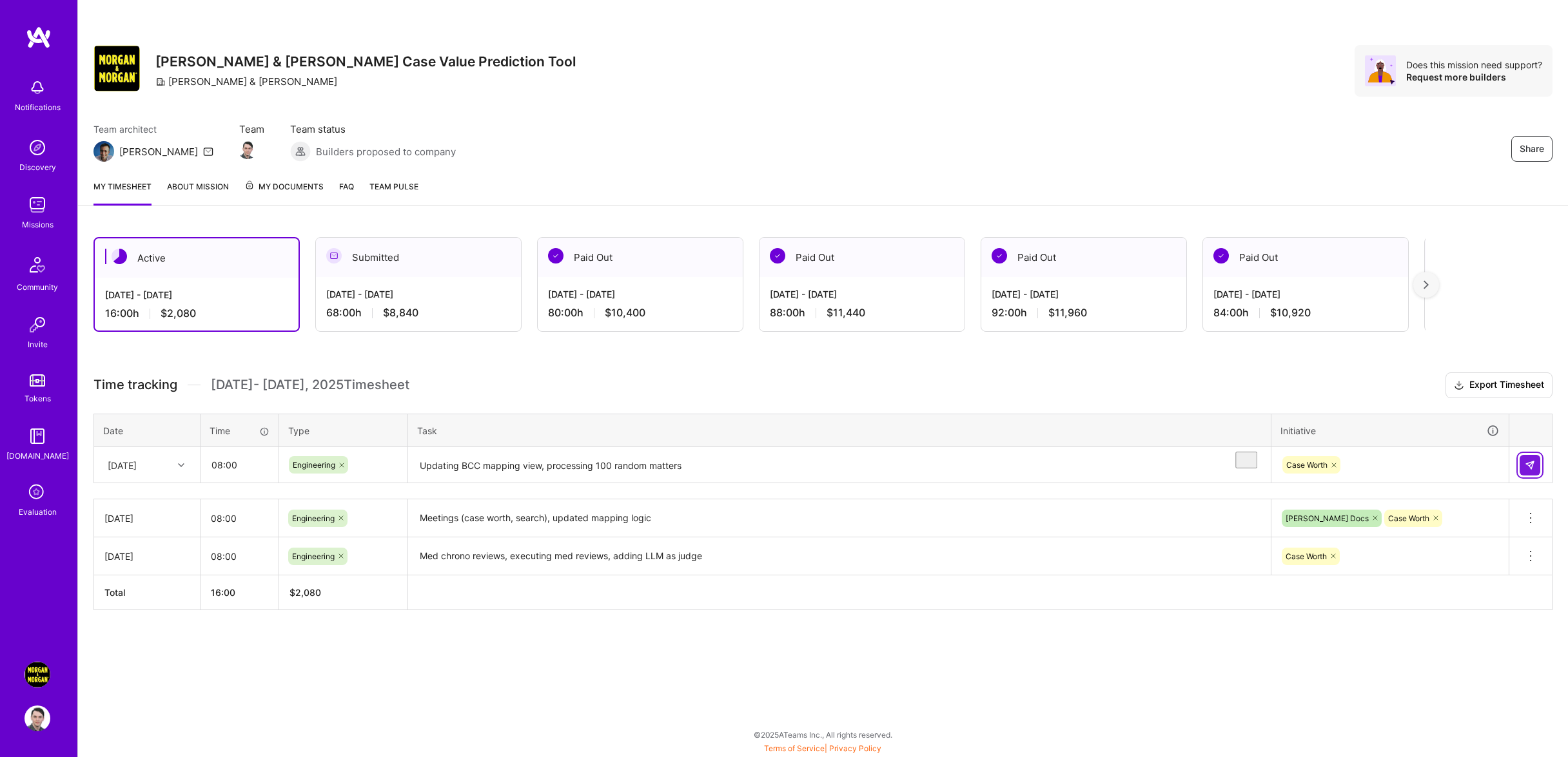
click at [1529, 471] on img at bounding box center [1529, 464] width 10 height 10
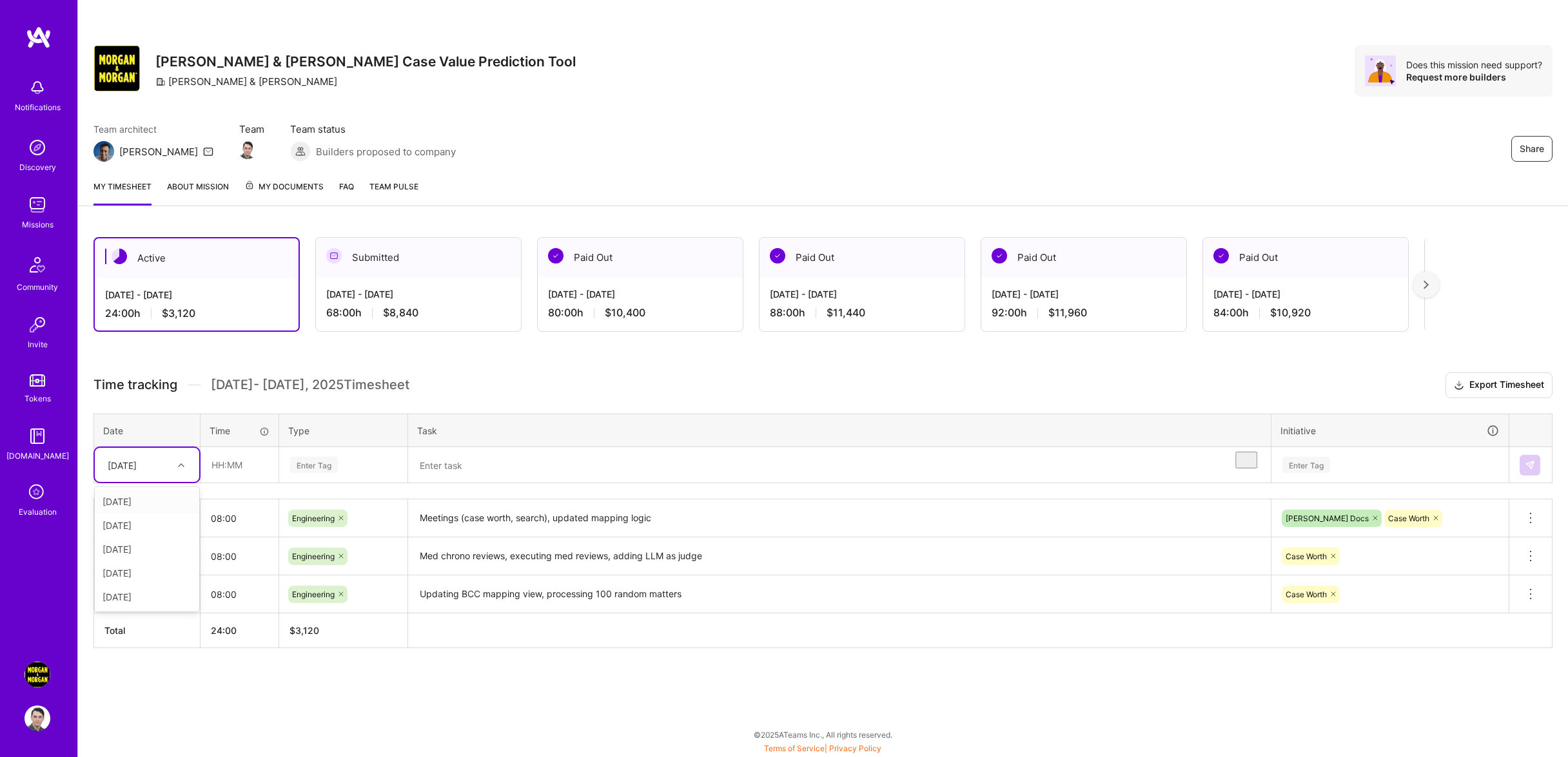
click at [121, 472] on div "[DATE]" at bounding box center [122, 464] width 29 height 14
click at [137, 513] on div "[DATE]" at bounding box center [147, 501] width 104 height 24
click at [244, 473] on input "text" at bounding box center [239, 464] width 77 height 34
type input "08:00"
click at [373, 497] on div "Time tracking [DATE] - [DATE] Timesheet Export Timesheet Date Time Type Task In…" at bounding box center [823, 510] width 1459 height 276
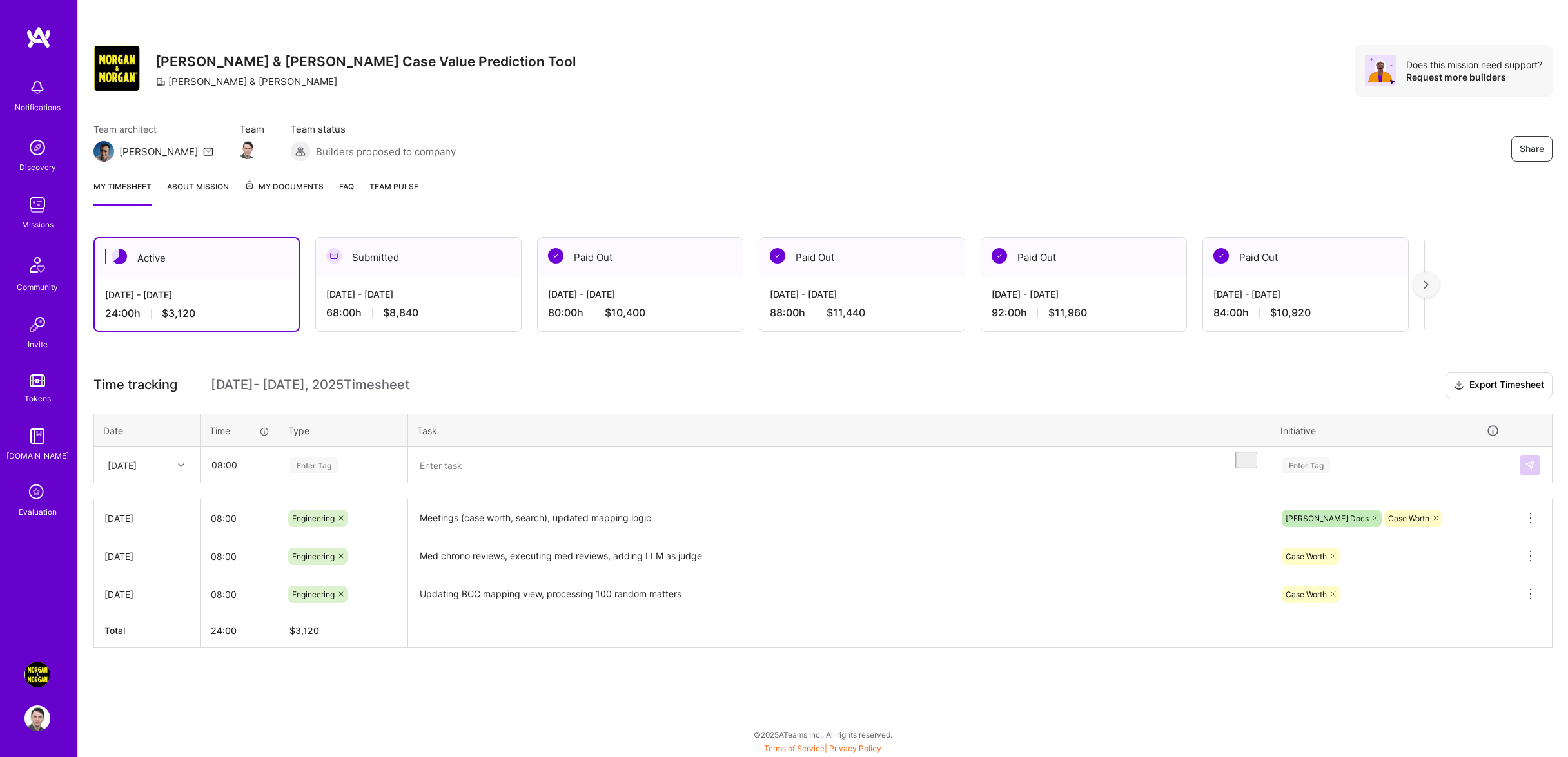
click at [370, 499] on div "Time tracking [DATE] - [DATE] Timesheet Export Timesheet Date Time Type Task In…" at bounding box center [823, 510] width 1459 height 276
click at [372, 473] on div "Enter Tag" at bounding box center [344, 464] width 109 height 16
click at [365, 604] on div "Engineering" at bounding box center [344, 598] width 127 height 30
click at [501, 483] on textarea "To enrich screen reader interactions, please activate Accessibility in Grammarl…" at bounding box center [838, 465] width 860 height 34
click at [169, 391] on span "Time tracking" at bounding box center [135, 384] width 84 height 16
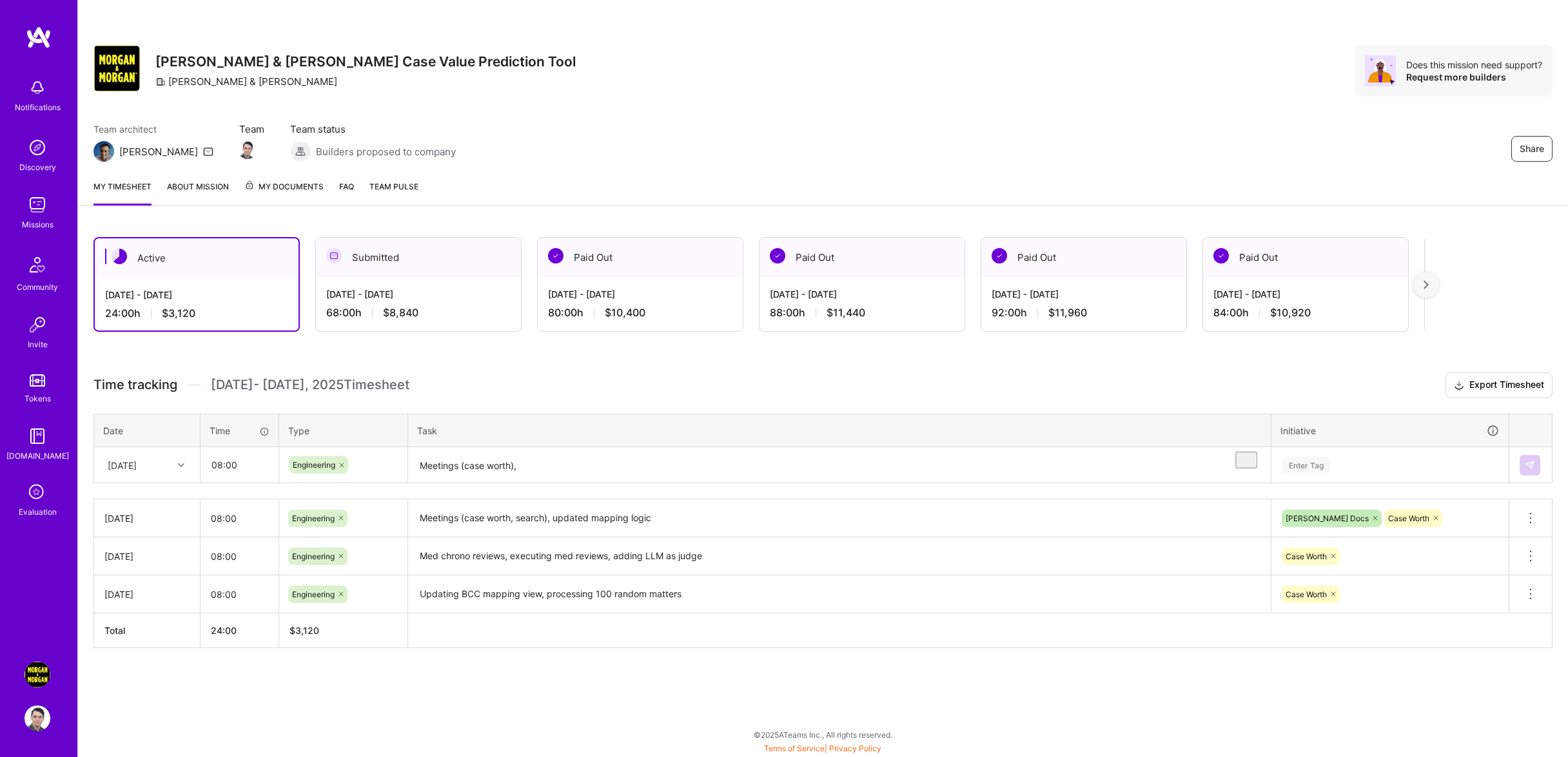
click at [547, 483] on textarea "Meetings (case worth)," at bounding box center [838, 465] width 860 height 34
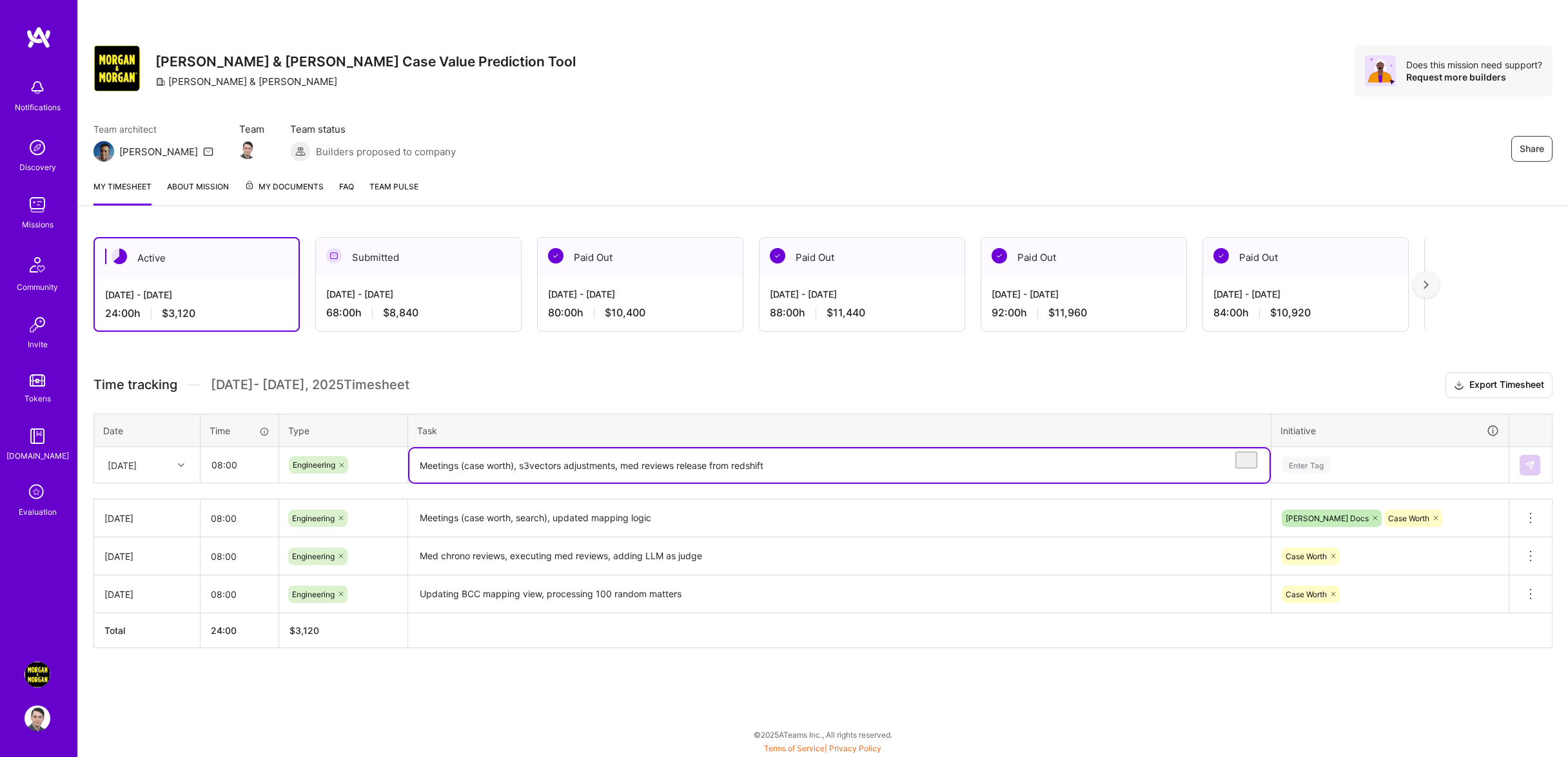
type textarea "Meetings (case worth), s3vectors adjustments, med reviews release from redshift"
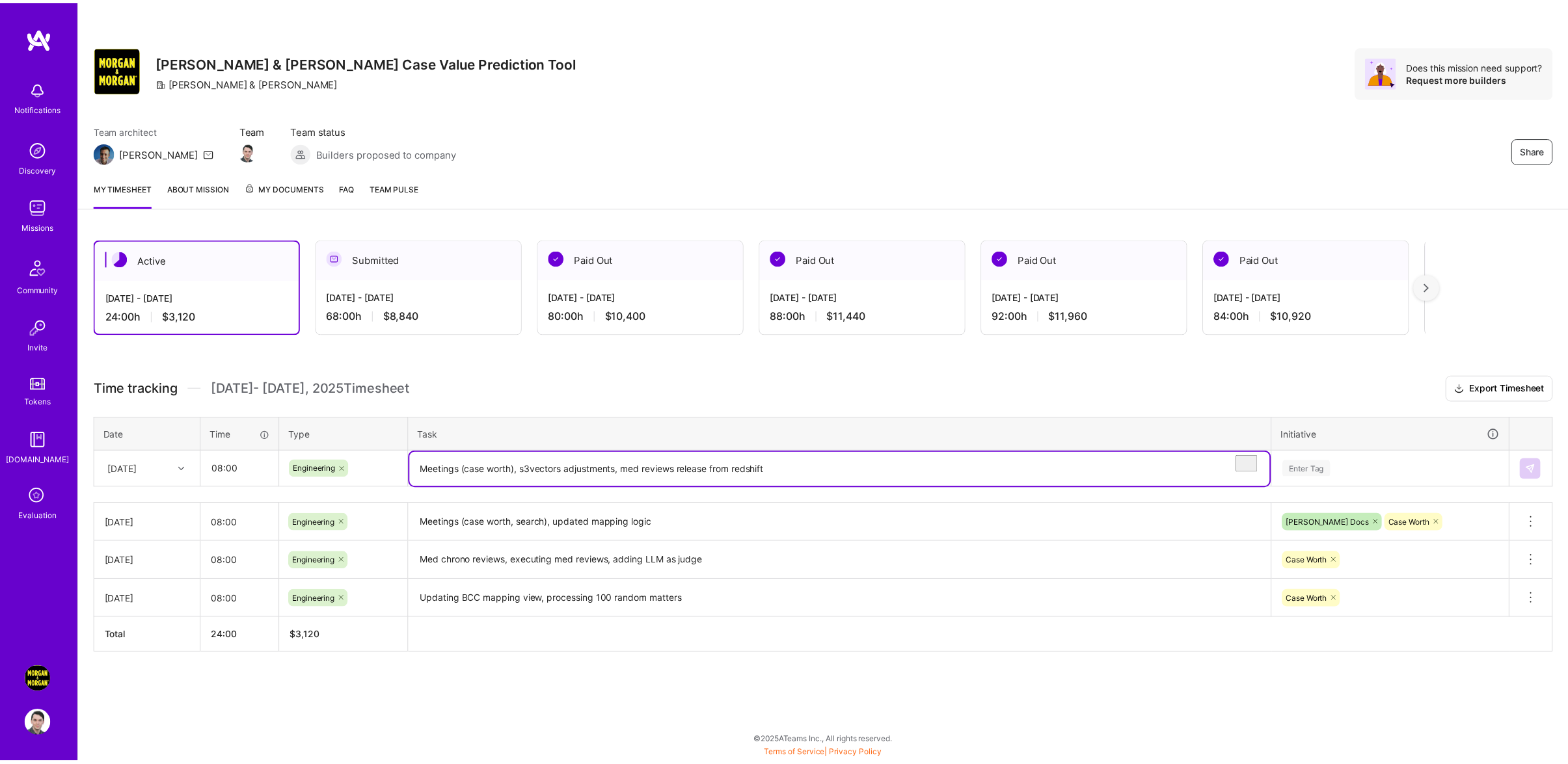
scroll to position [6, 0]
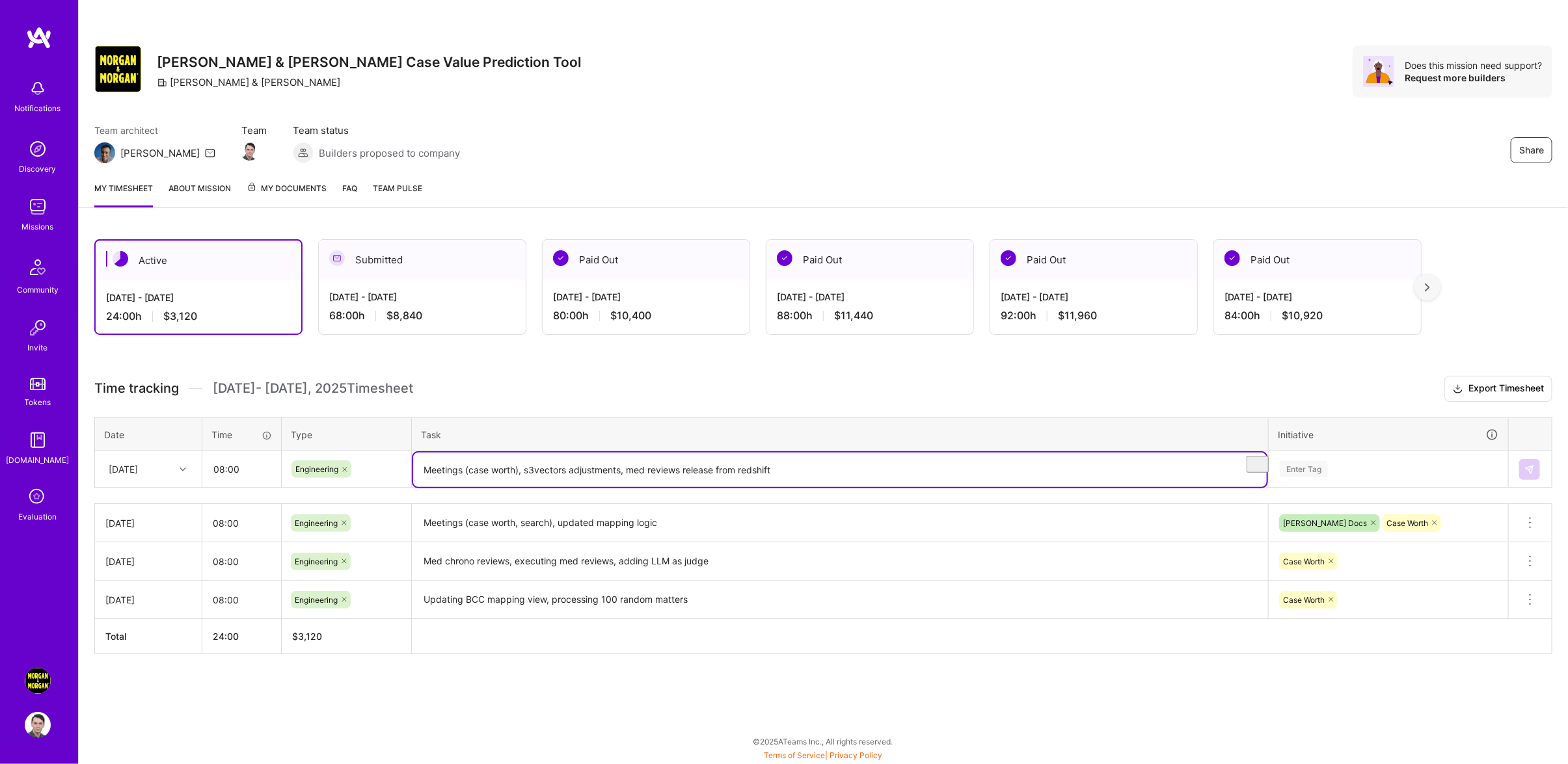
click at [1389, 484] on div "Enter Tag" at bounding box center [1388, 470] width 238 height 34
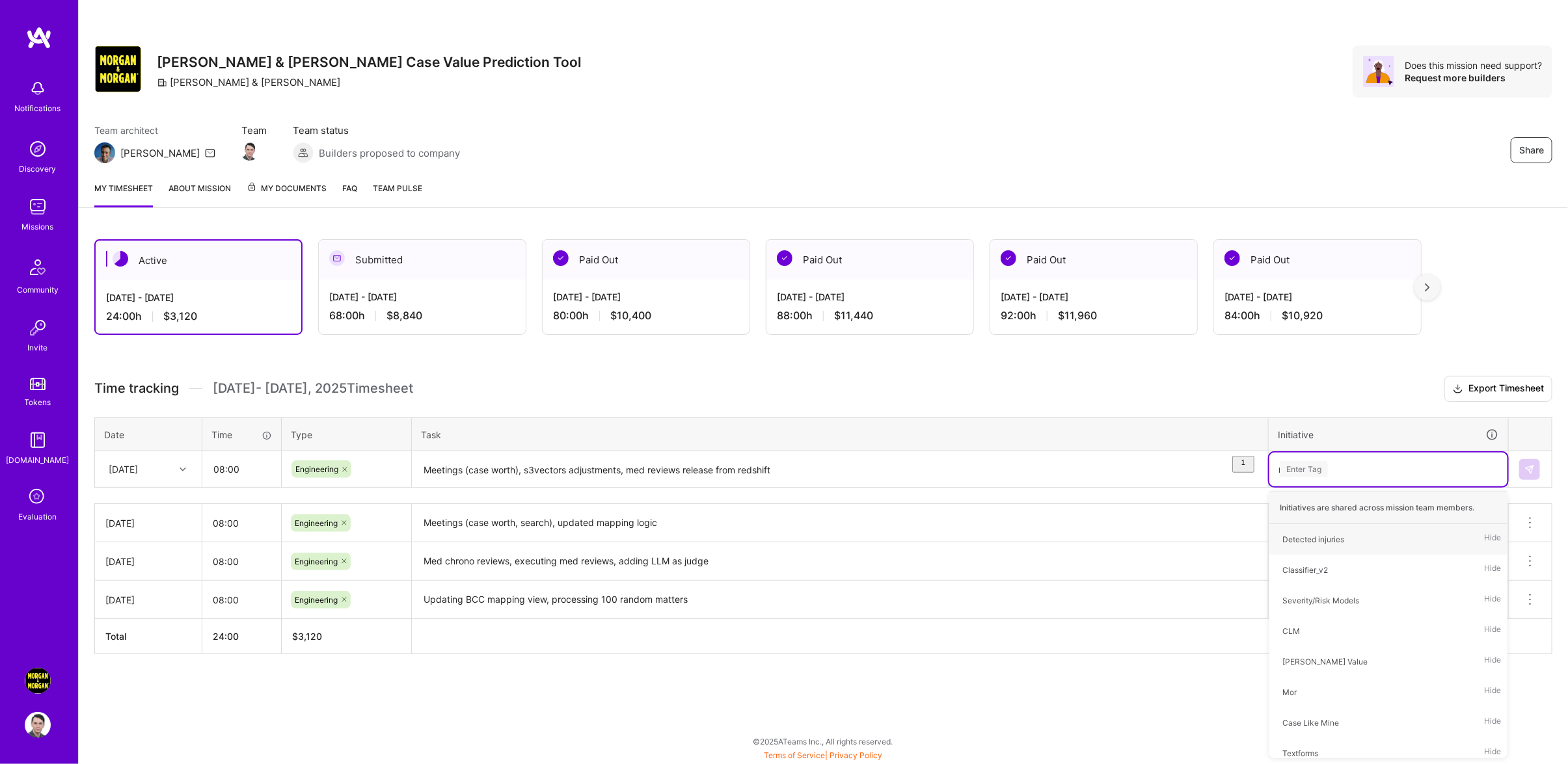
scroll to position [0, 0]
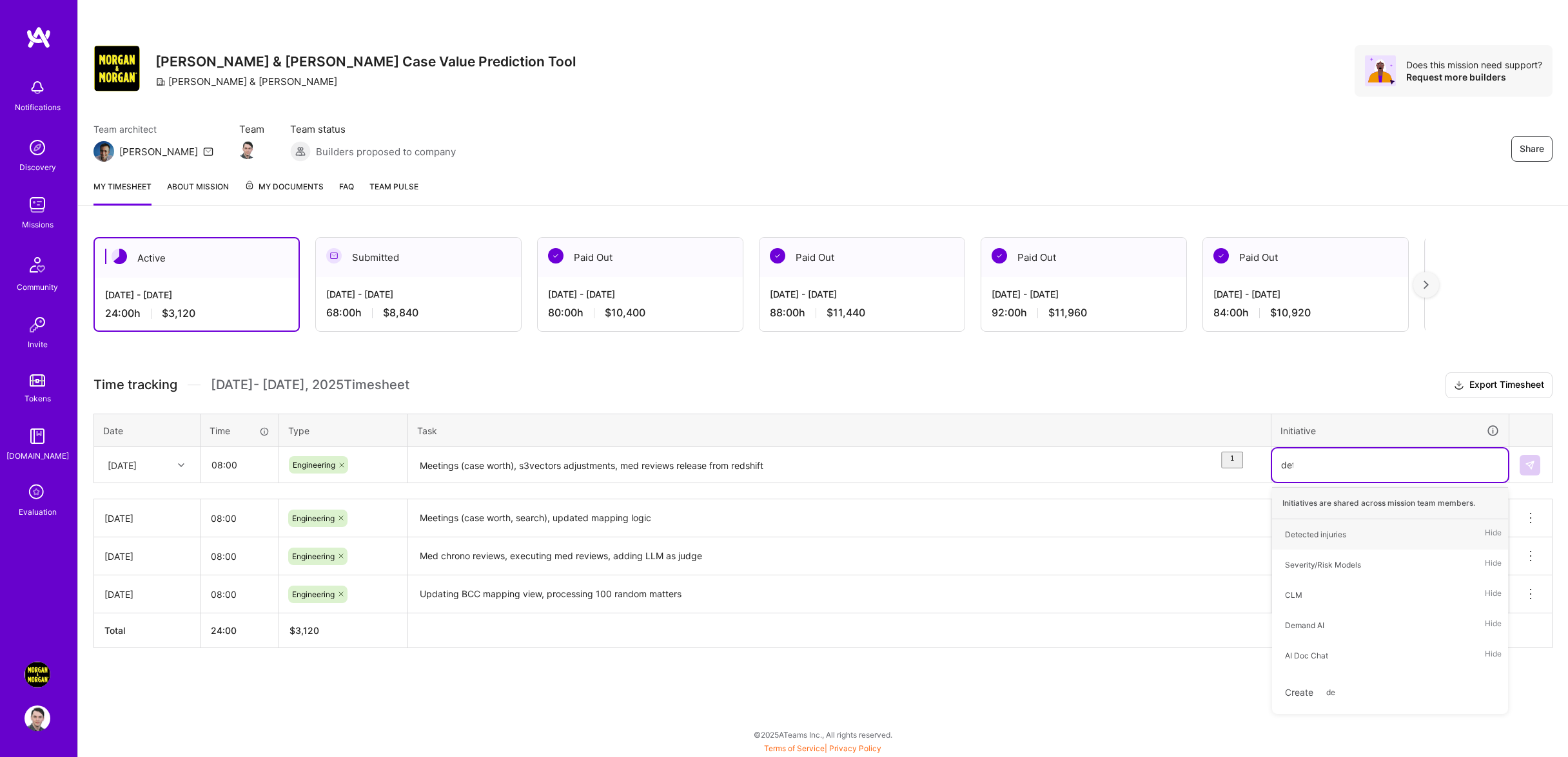
type input "dete"
click at [1358, 541] on div "Detected injuries Hide" at bounding box center [1389, 535] width 235 height 30
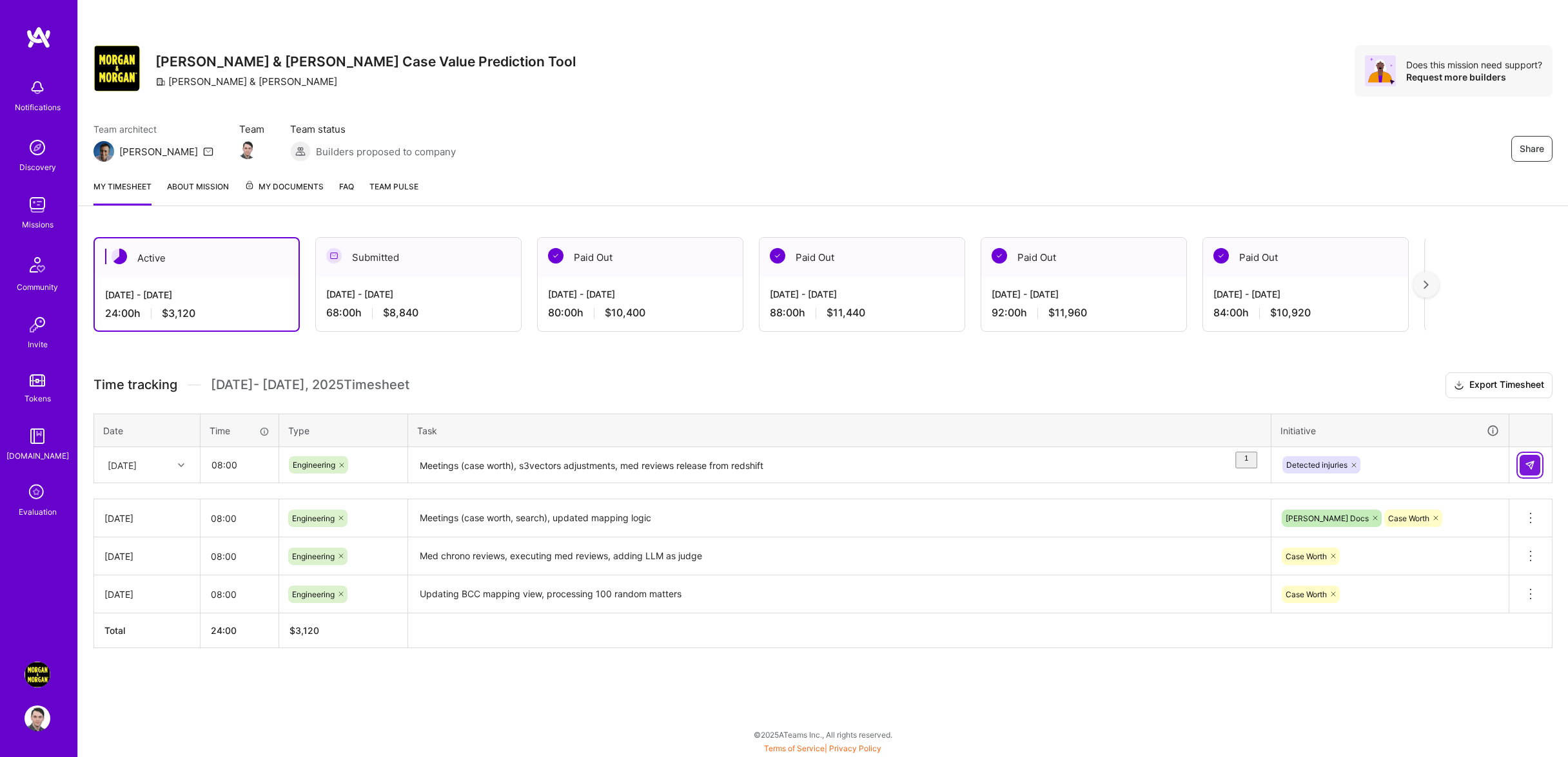
click at [1533, 471] on img at bounding box center [1529, 464] width 10 height 10
